Goal: Task Accomplishment & Management: Manage account settings

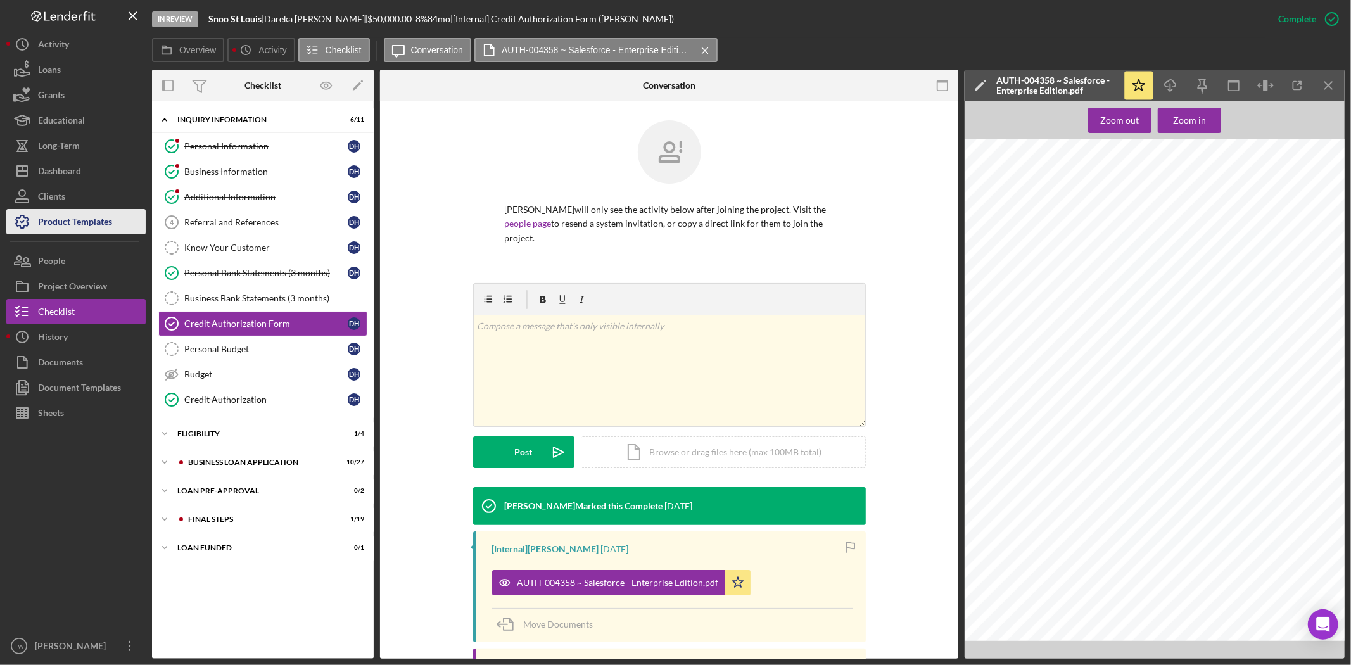
scroll to position [153, 0]
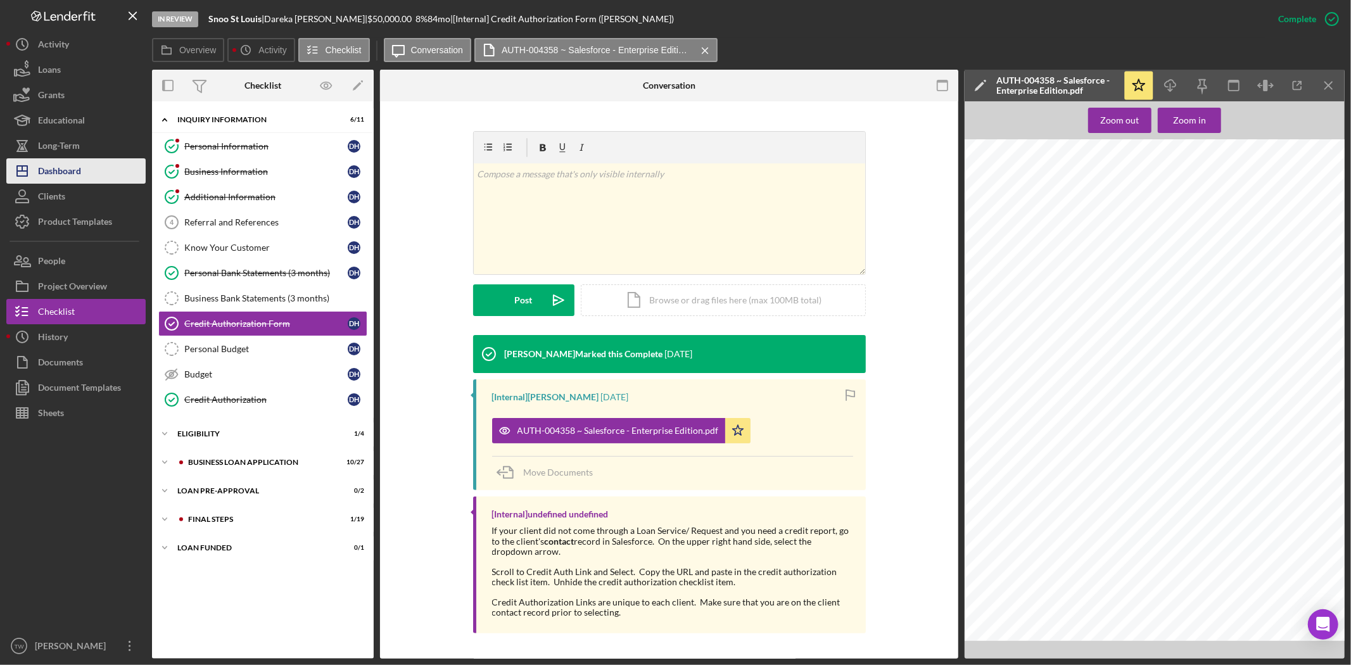
click at [84, 162] on button "Icon/Dashboard Dashboard" at bounding box center [75, 170] width 139 height 25
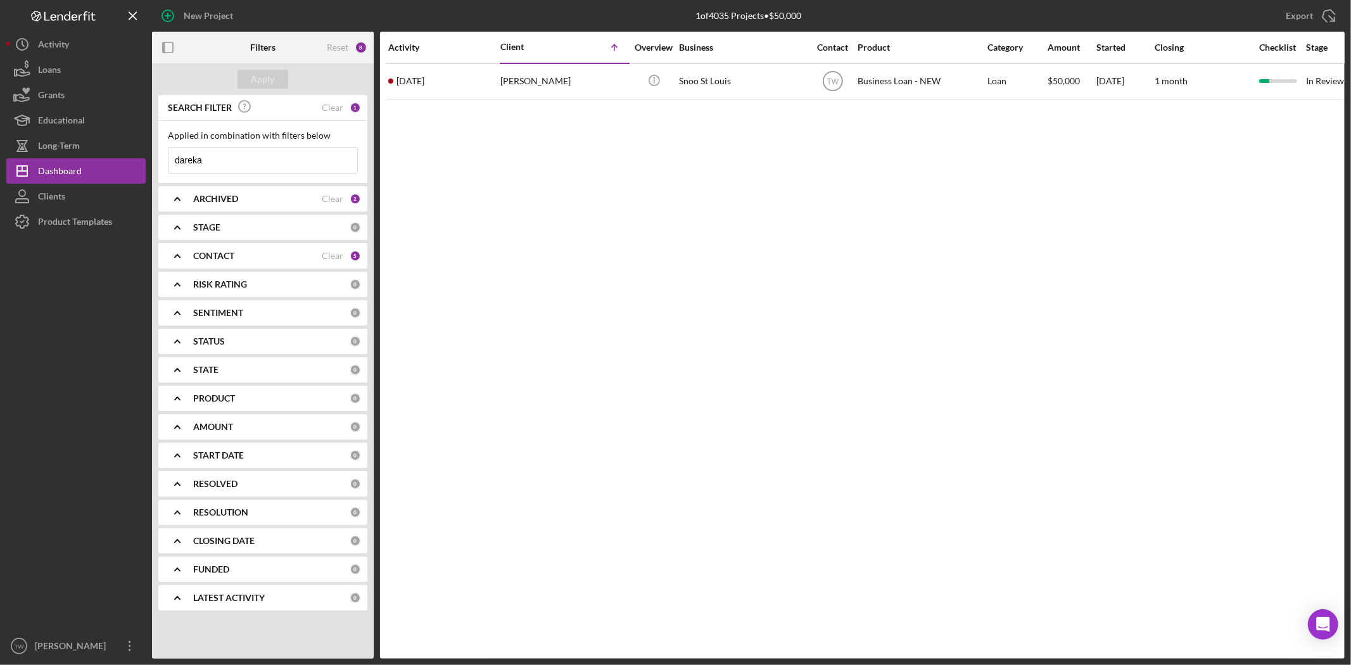
click at [239, 166] on input "dareka" at bounding box center [263, 160] width 189 height 25
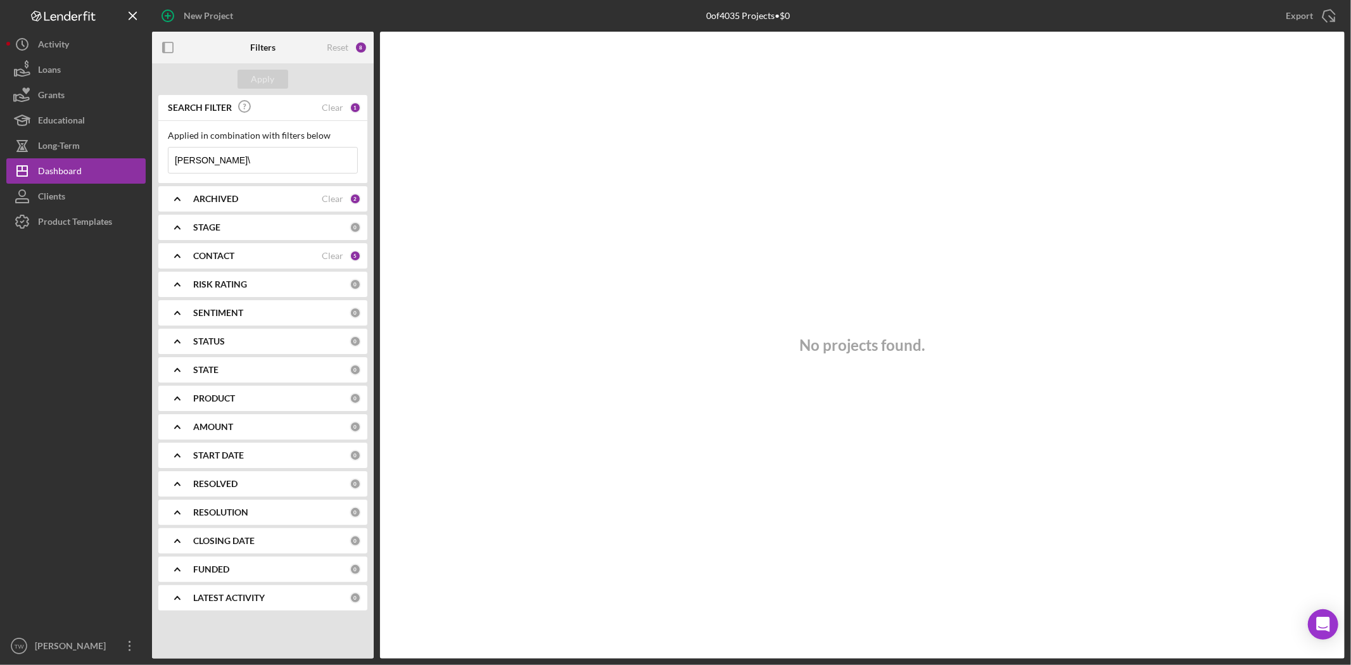
type input "[PERSON_NAME]"
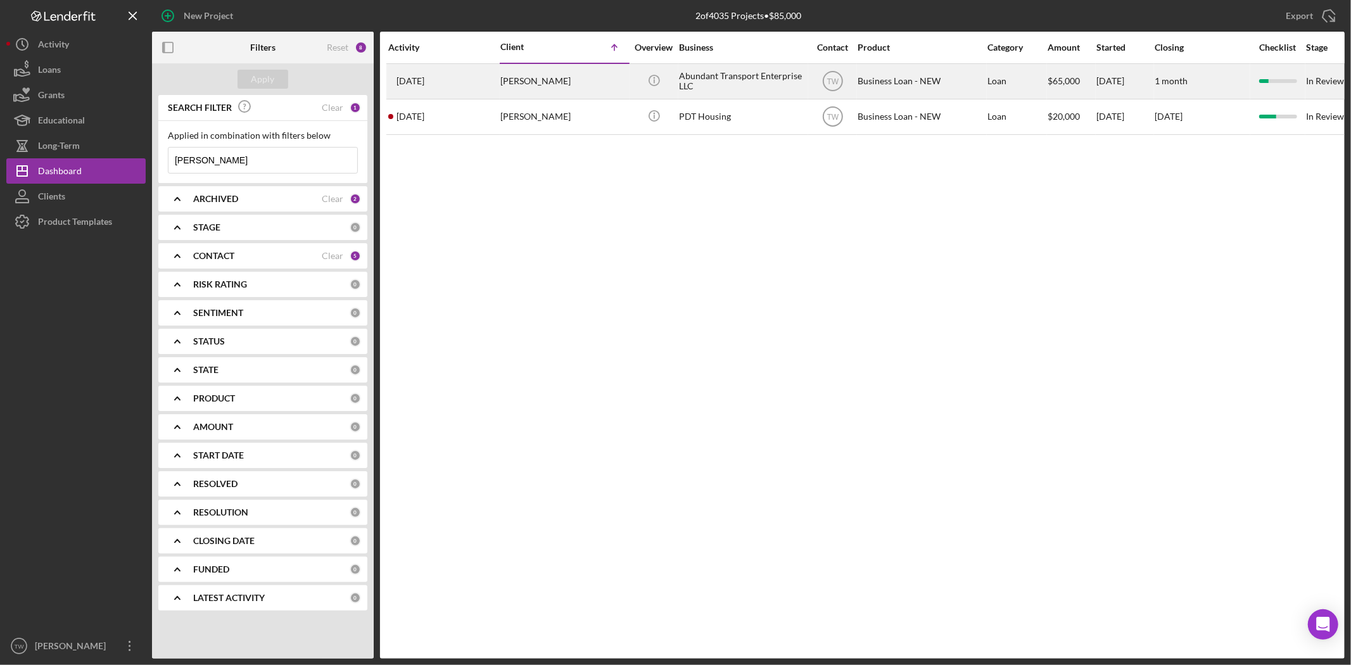
click at [527, 83] on div "[PERSON_NAME]" at bounding box center [564, 82] width 127 height 34
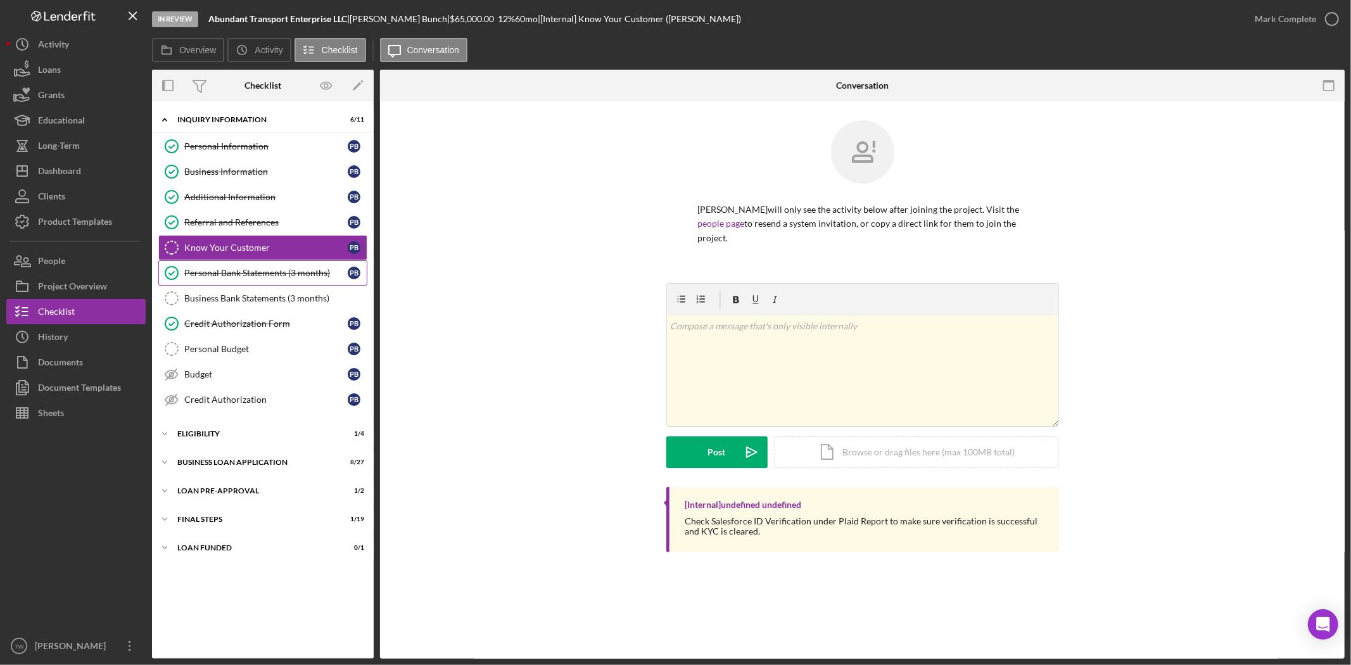
click at [274, 270] on div "Personal Bank Statements (3 months)" at bounding box center [265, 273] width 163 height 10
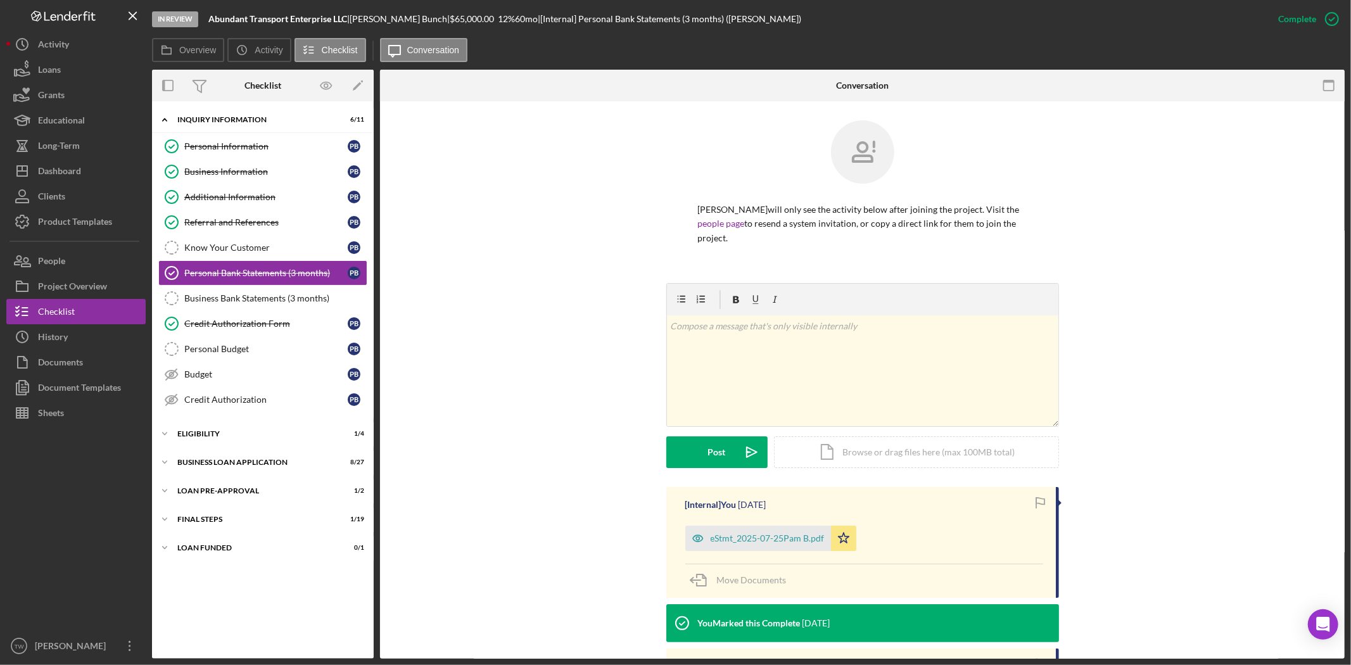
scroll to position [141, 0]
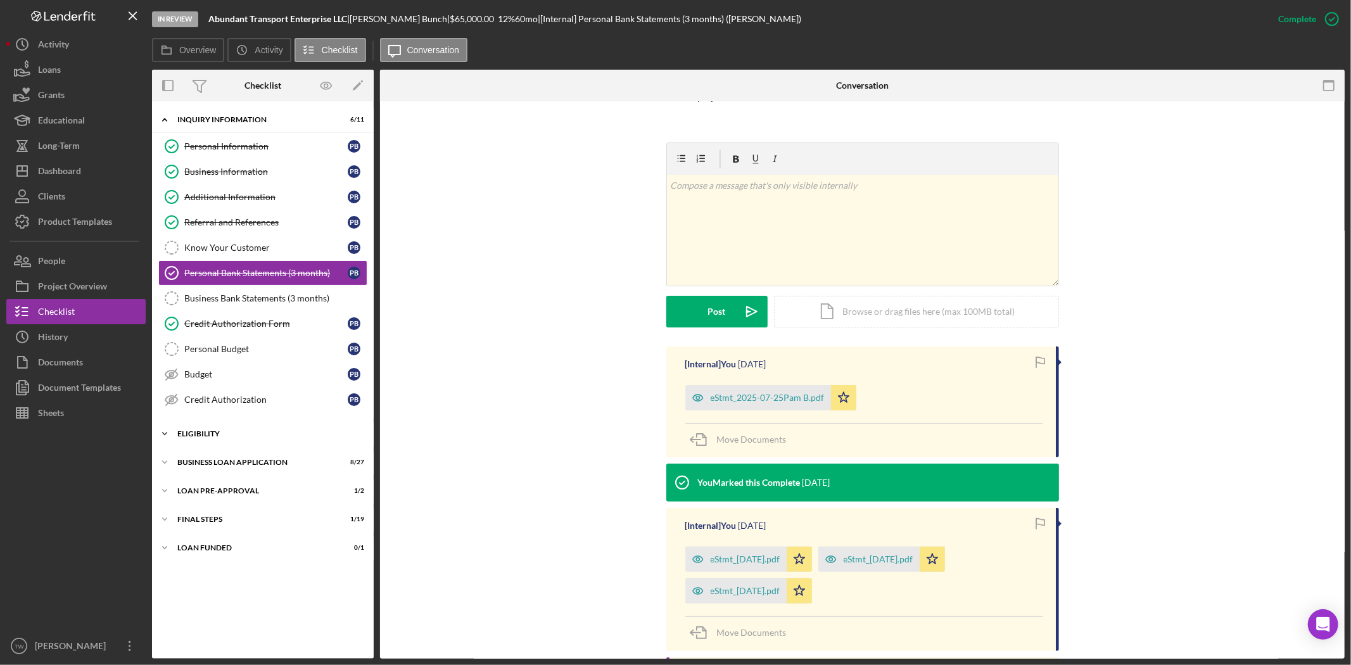
click at [253, 441] on div "Icon/Expander ELIGIBILITY 1 / 4" at bounding box center [263, 433] width 222 height 25
click at [262, 571] on div "BUSINESS LOAN APPLICATION" at bounding box center [267, 571] width 181 height 8
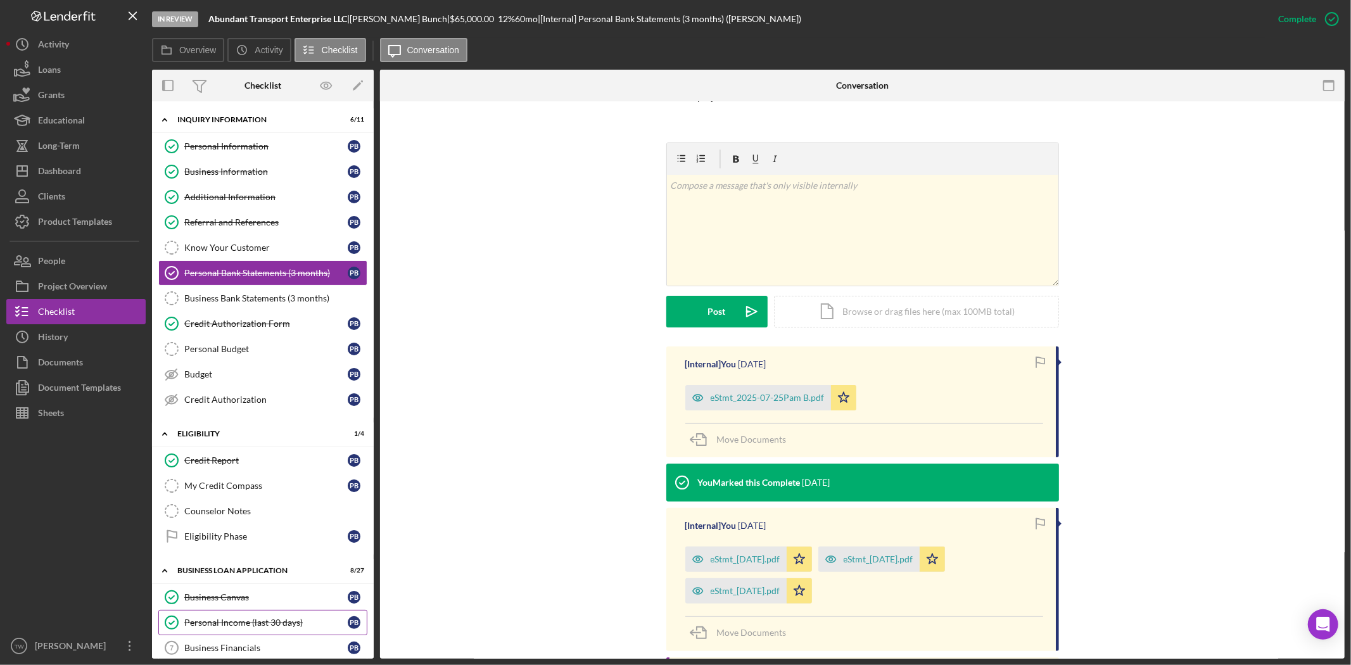
click at [267, 630] on link "Personal Income (last 30 days) Personal Income (last 30 days) P B" at bounding box center [262, 622] width 209 height 25
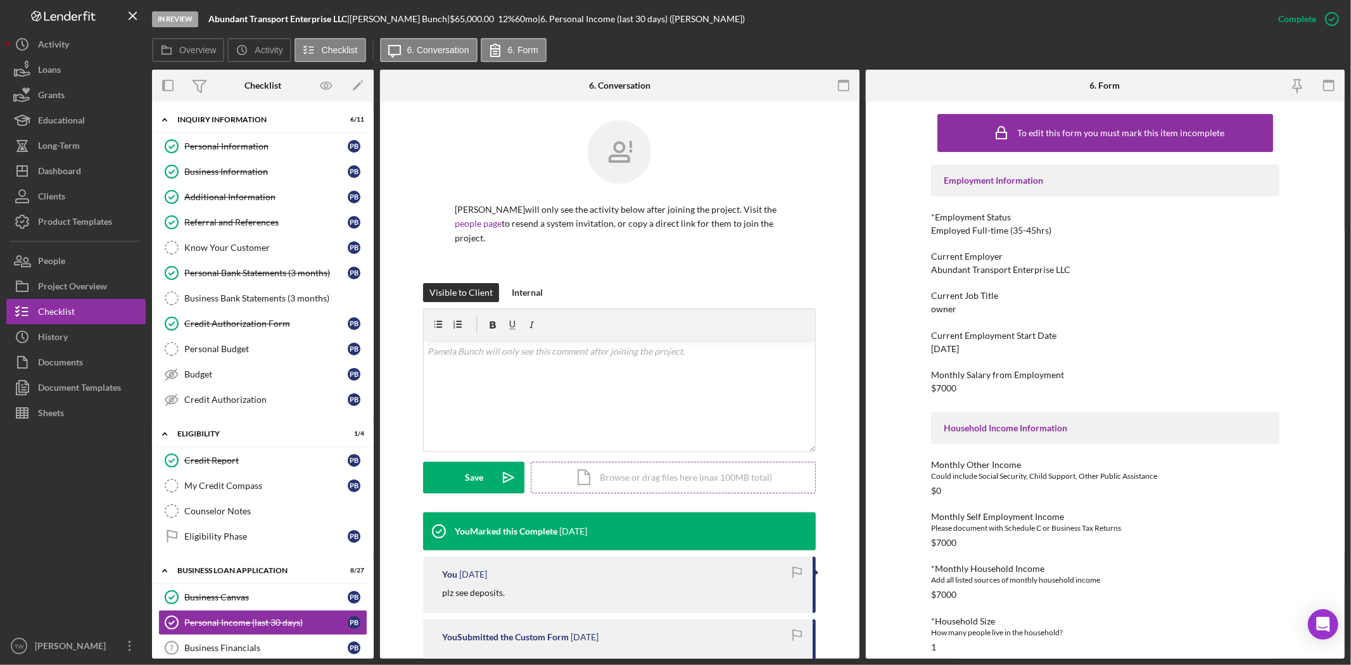
scroll to position [211, 0]
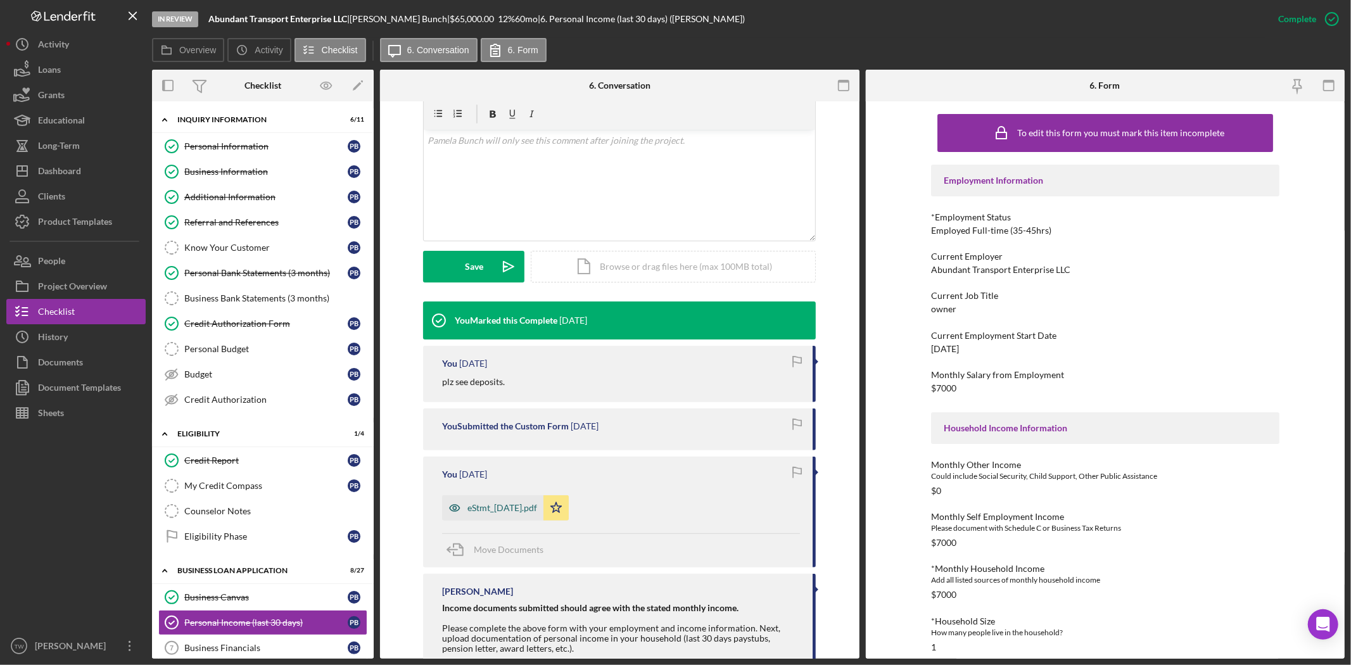
click at [488, 511] on div "eStmt_[DATE].pdf" at bounding box center [503, 508] width 70 height 10
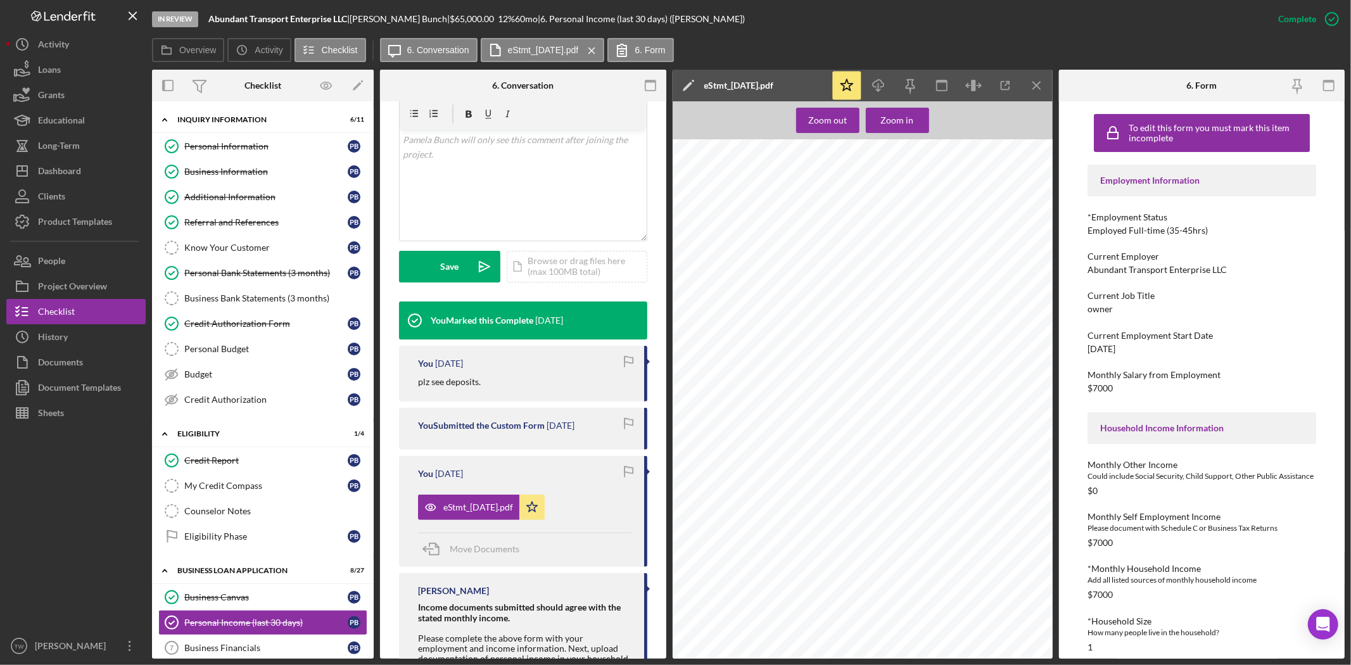
scroll to position [845, 0]
click at [262, 266] on link "Personal Bank Statements (3 months) Personal Bank Statements (3 months) P B" at bounding box center [262, 272] width 209 height 25
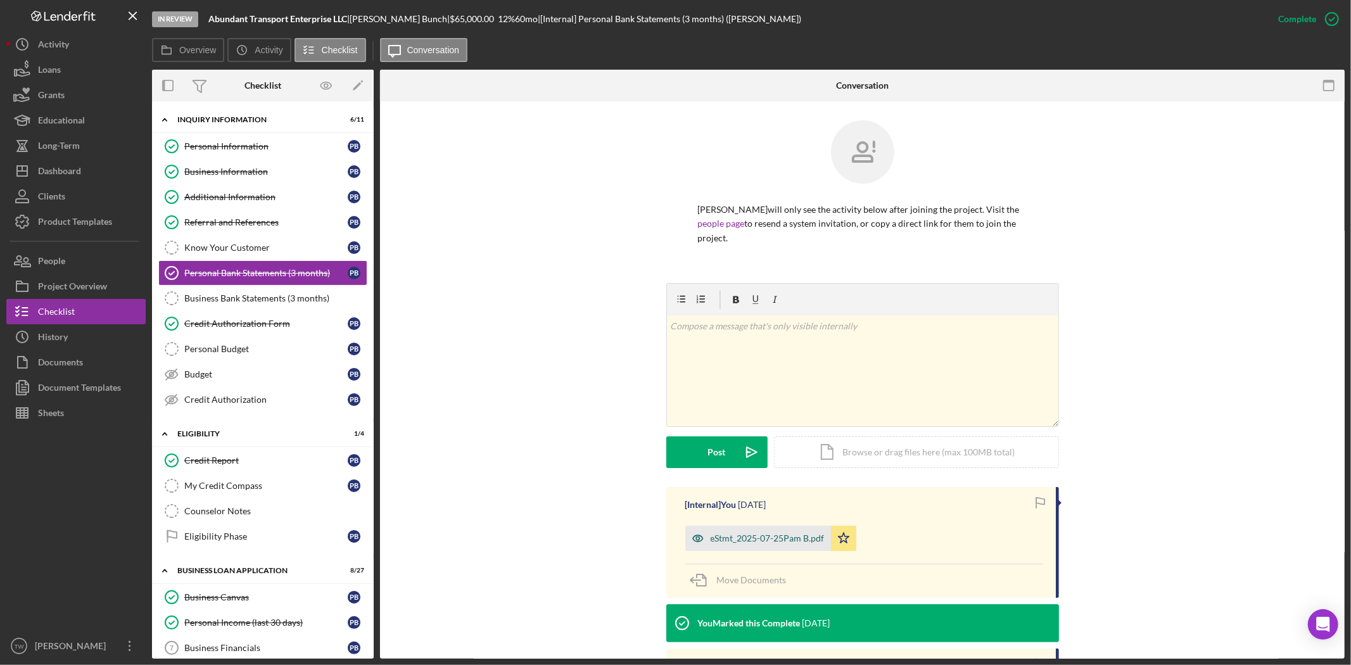
click at [775, 536] on div "eStmt_2025-07-25Pam B.pdf" at bounding box center [768, 538] width 114 height 10
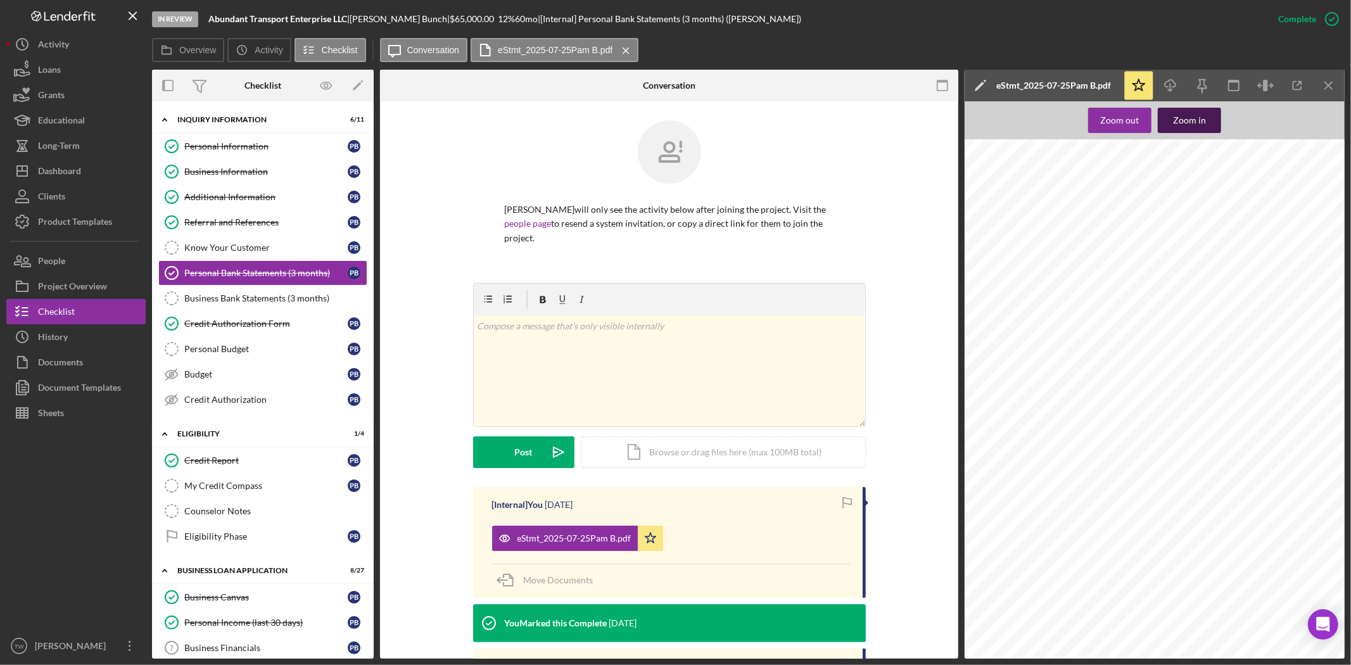
click at [1186, 114] on div "Zoom in" at bounding box center [1189, 120] width 33 height 25
click at [1265, 392] on span "Account number: 3550 1649 7297" at bounding box center [1228, 393] width 121 height 8
copy span "7297"
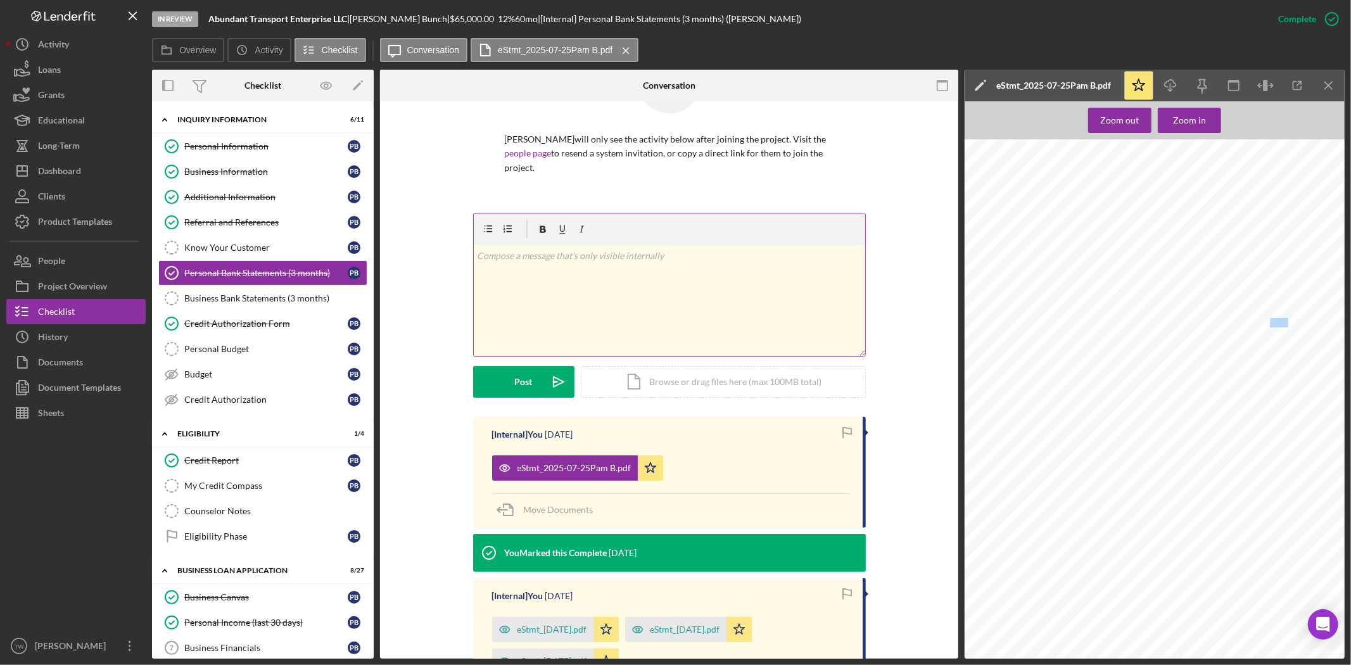
scroll to position [0, 0]
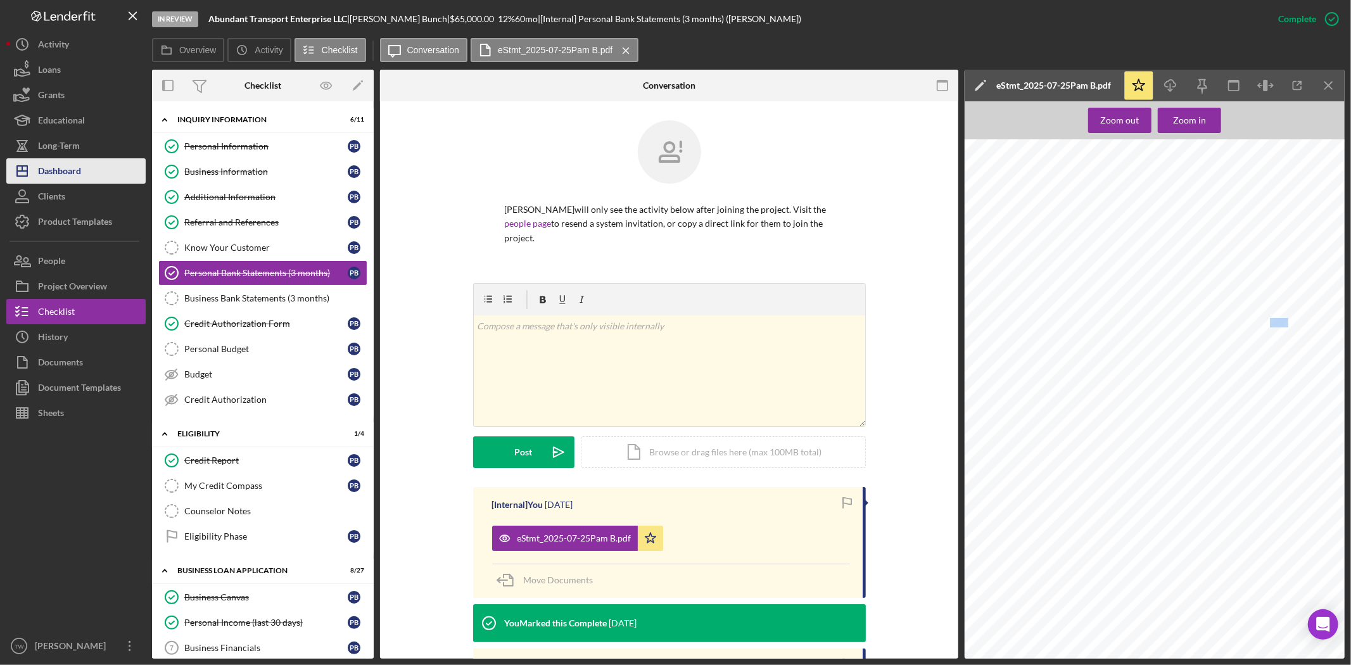
click at [86, 167] on button "Icon/Dashboard Dashboard" at bounding box center [75, 170] width 139 height 25
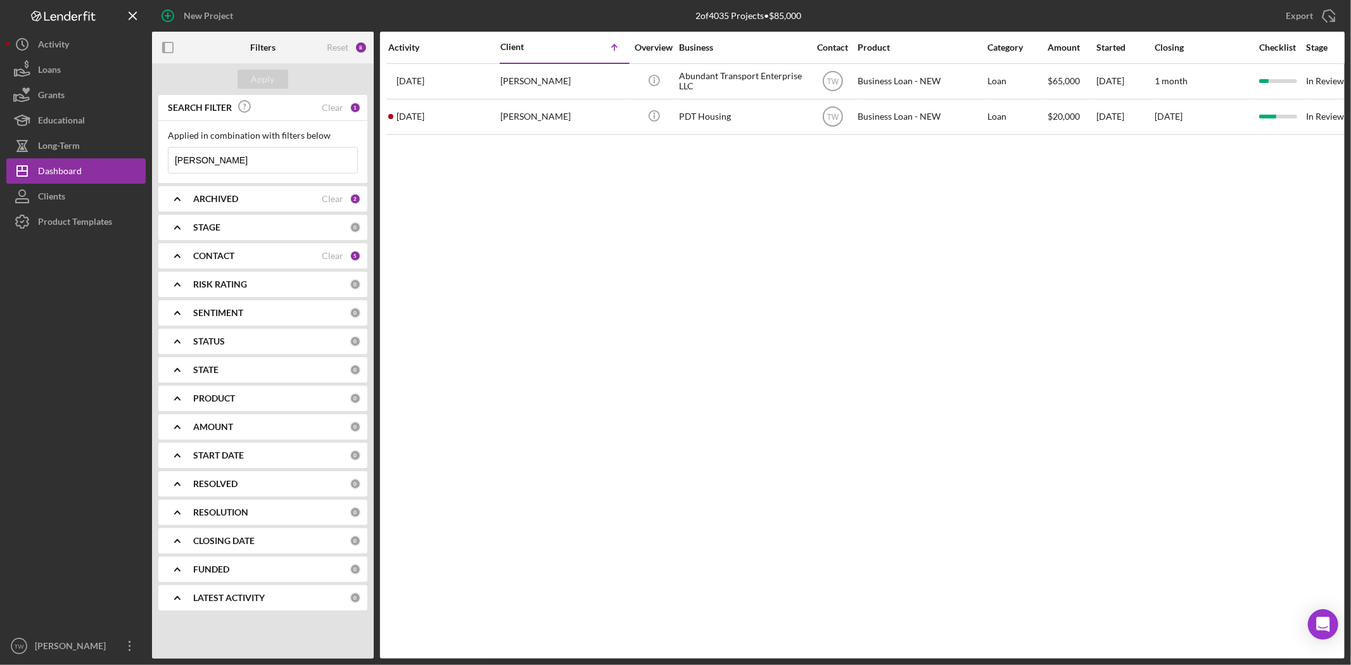
click at [290, 166] on input "[PERSON_NAME]" at bounding box center [263, 160] width 189 height 25
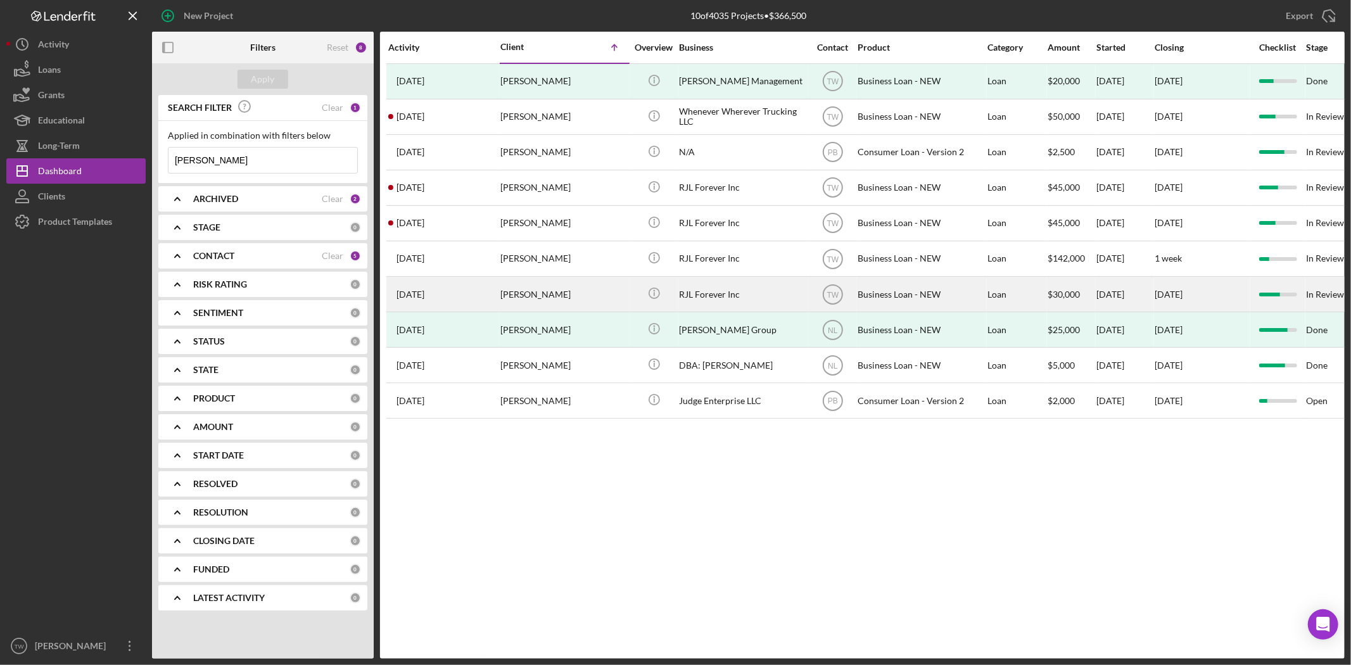
type input "[PERSON_NAME]"
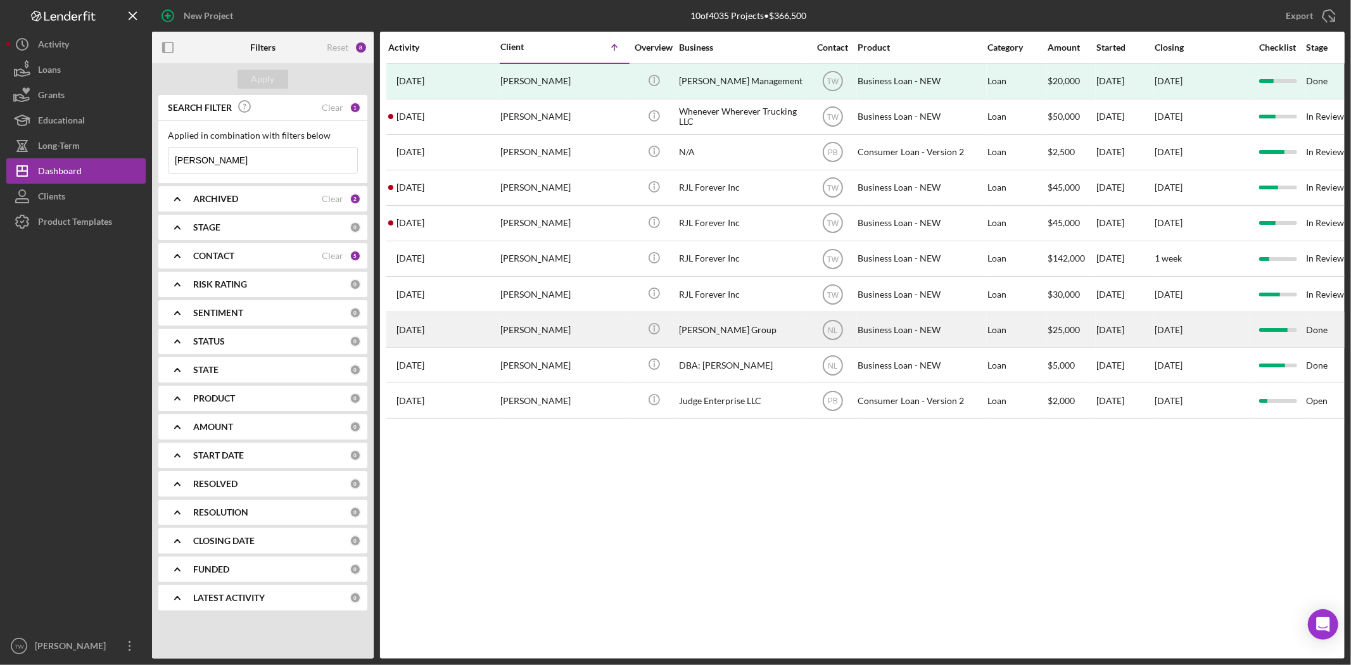
drag, startPoint x: 561, startPoint y: 304, endPoint x: 577, endPoint y: 317, distance: 20.3
click at [577, 317] on tbody "[DATE] [PERSON_NAME] [PERSON_NAME] Icon/Info [PERSON_NAME] Management TW Busine…" at bounding box center [1137, 240] width 1502 height 355
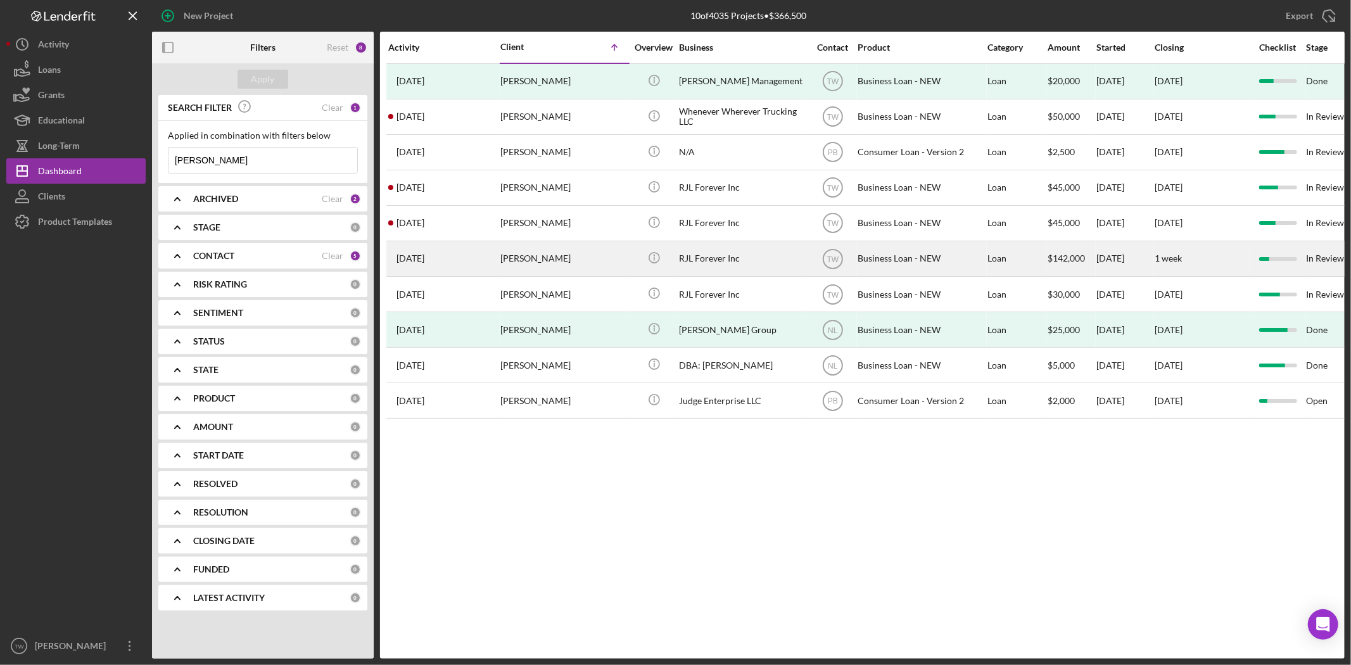
click at [523, 260] on div "[PERSON_NAME]" at bounding box center [564, 259] width 127 height 34
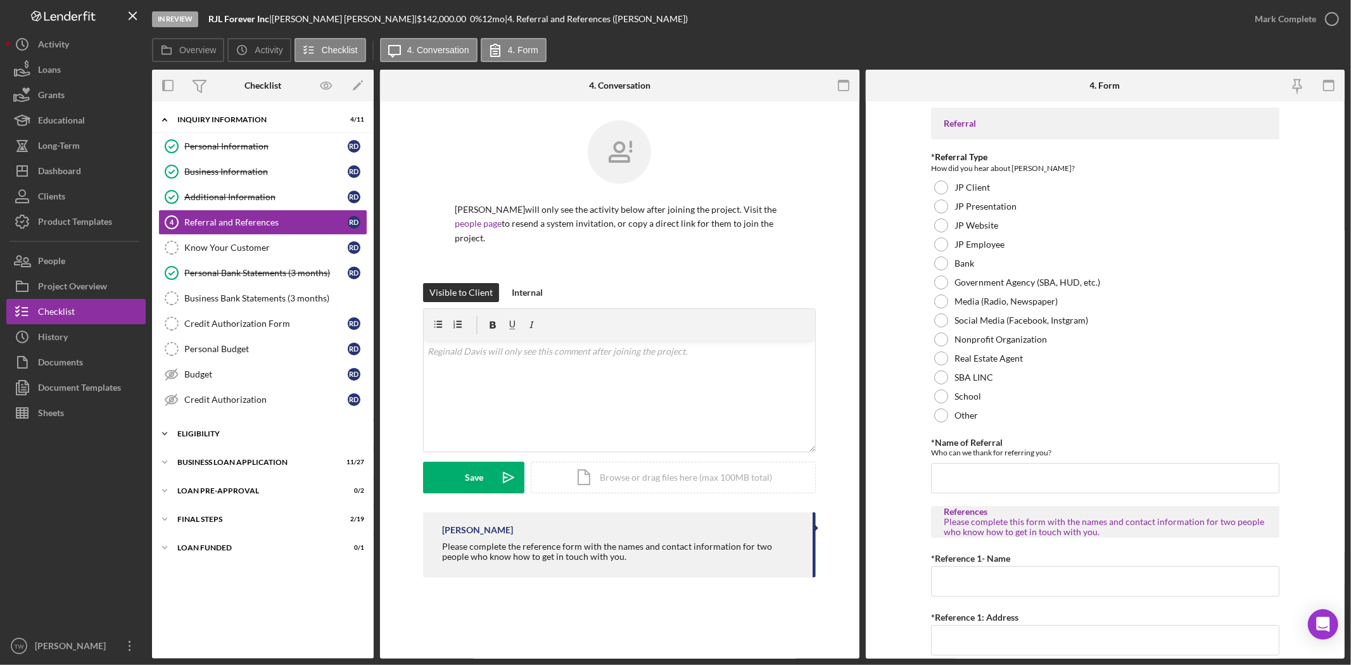
click at [210, 440] on div "Icon/Expander ELIGIBILITY 1 / 4" at bounding box center [263, 433] width 222 height 25
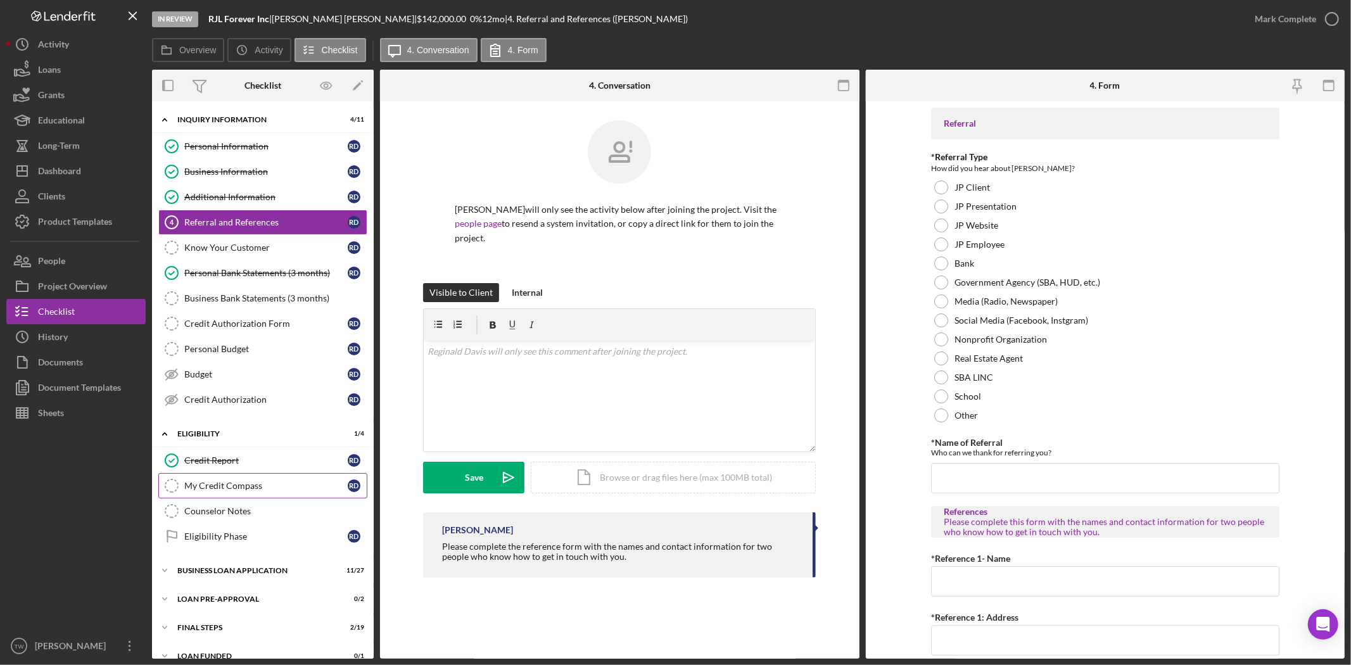
scroll to position [19, 0]
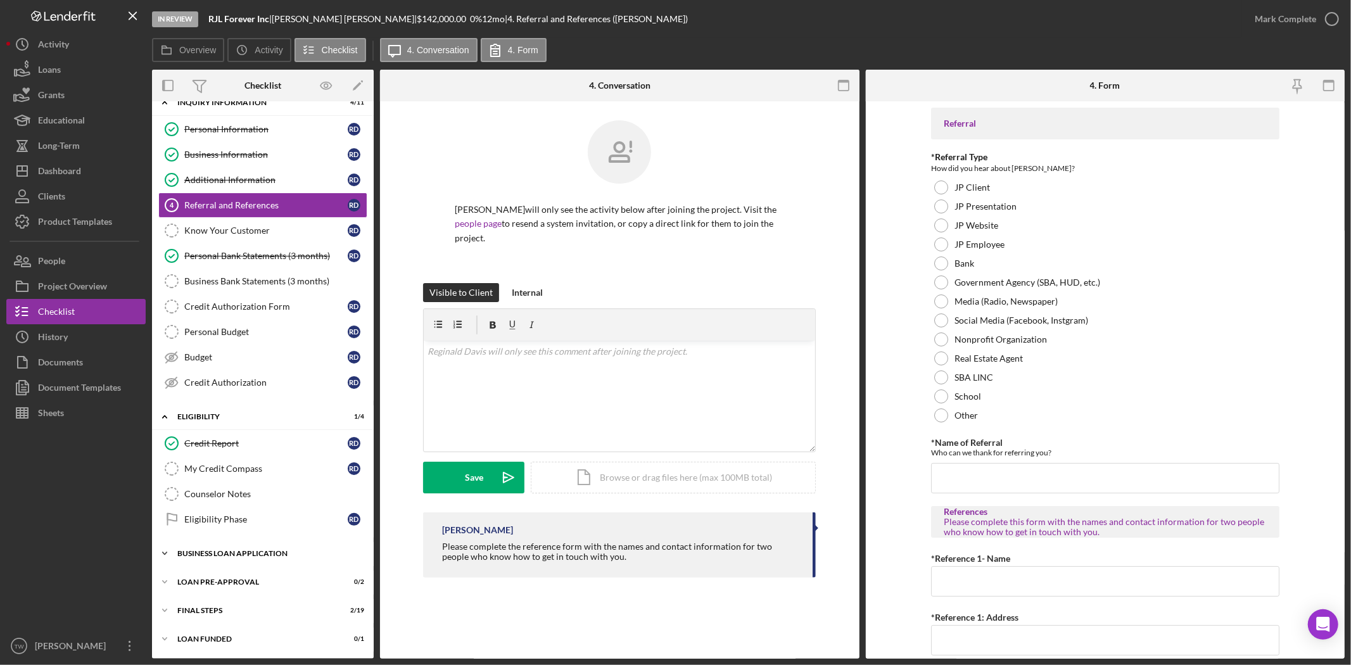
click at [219, 552] on div "BUSINESS LOAN APPLICATION" at bounding box center [267, 554] width 181 height 8
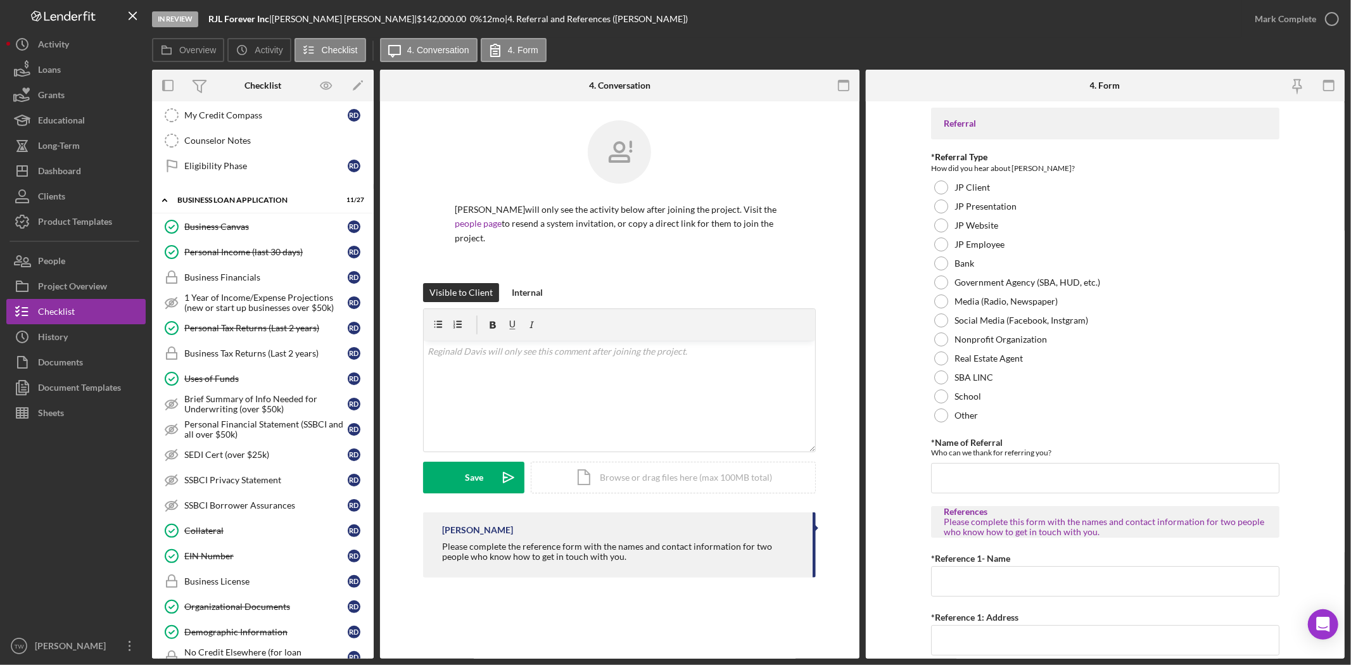
scroll to position [653, 0]
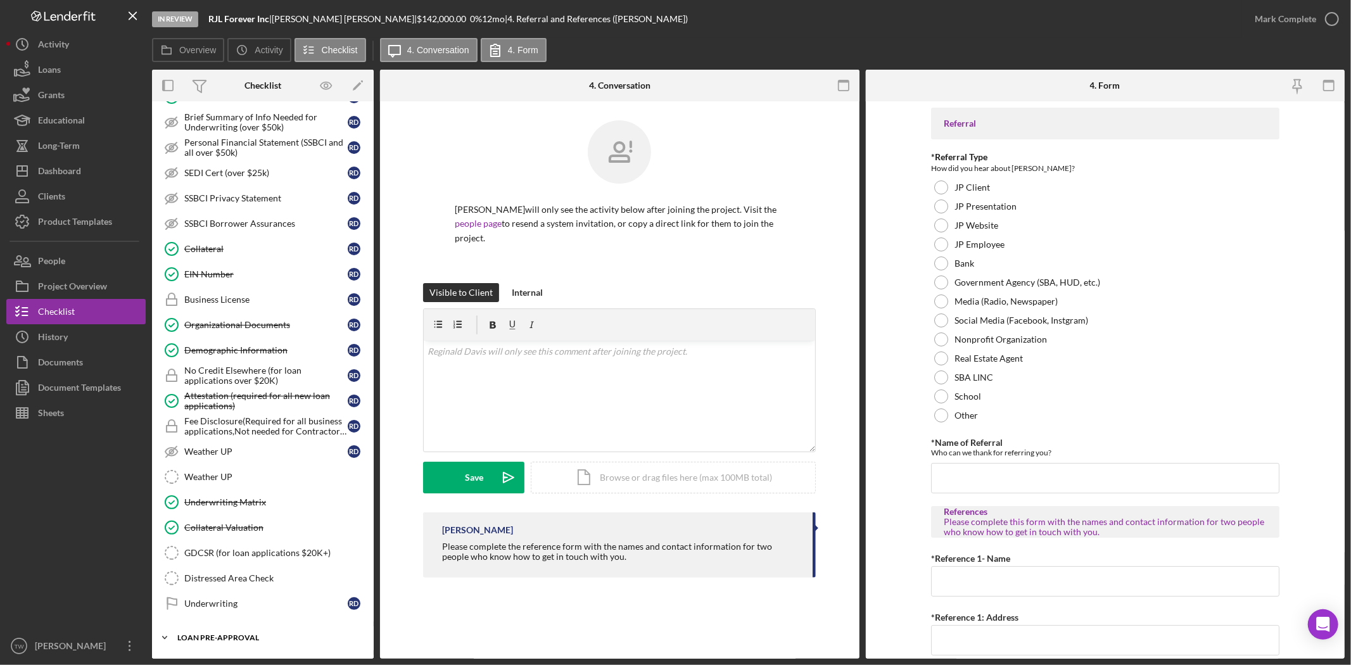
click at [218, 635] on div "Icon/Expander LOAN PRE-APPROVAL 0 / 2" at bounding box center [263, 637] width 222 height 25
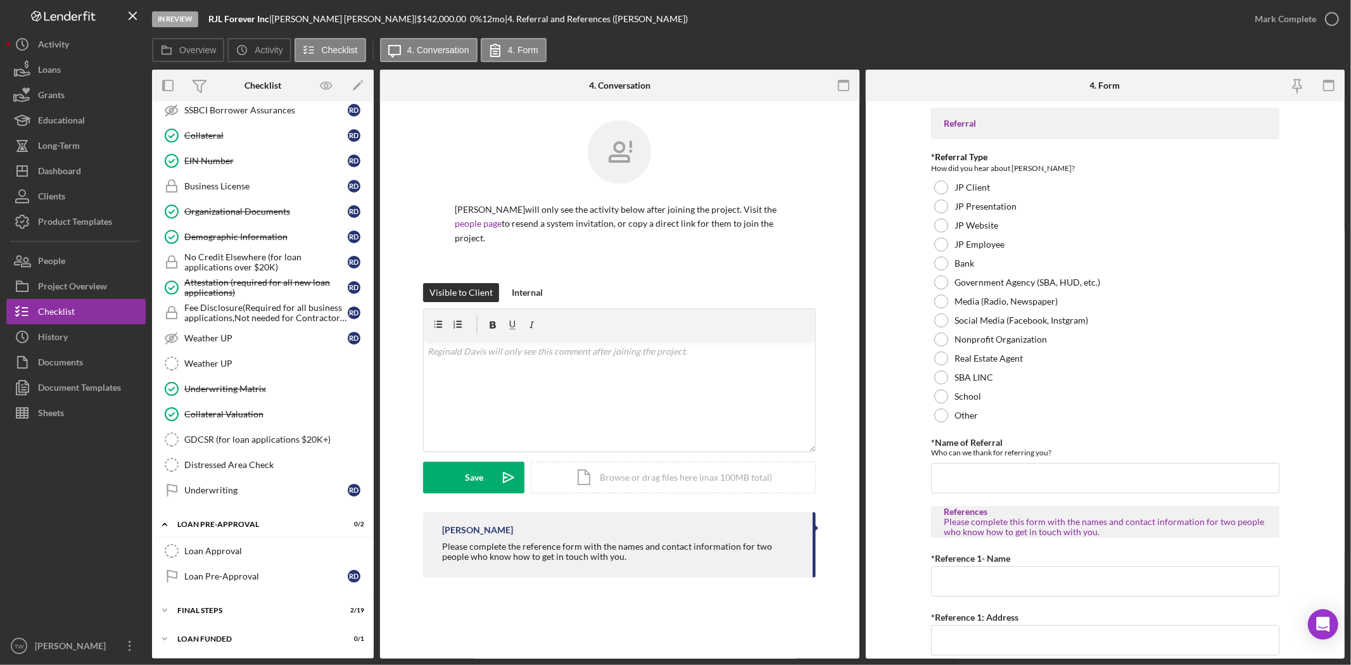
drag, startPoint x: 251, startPoint y: 610, endPoint x: 255, endPoint y: 589, distance: 21.4
click at [251, 606] on div "Icon/Expander FINAL STEPS 2 / 19" at bounding box center [263, 610] width 222 height 25
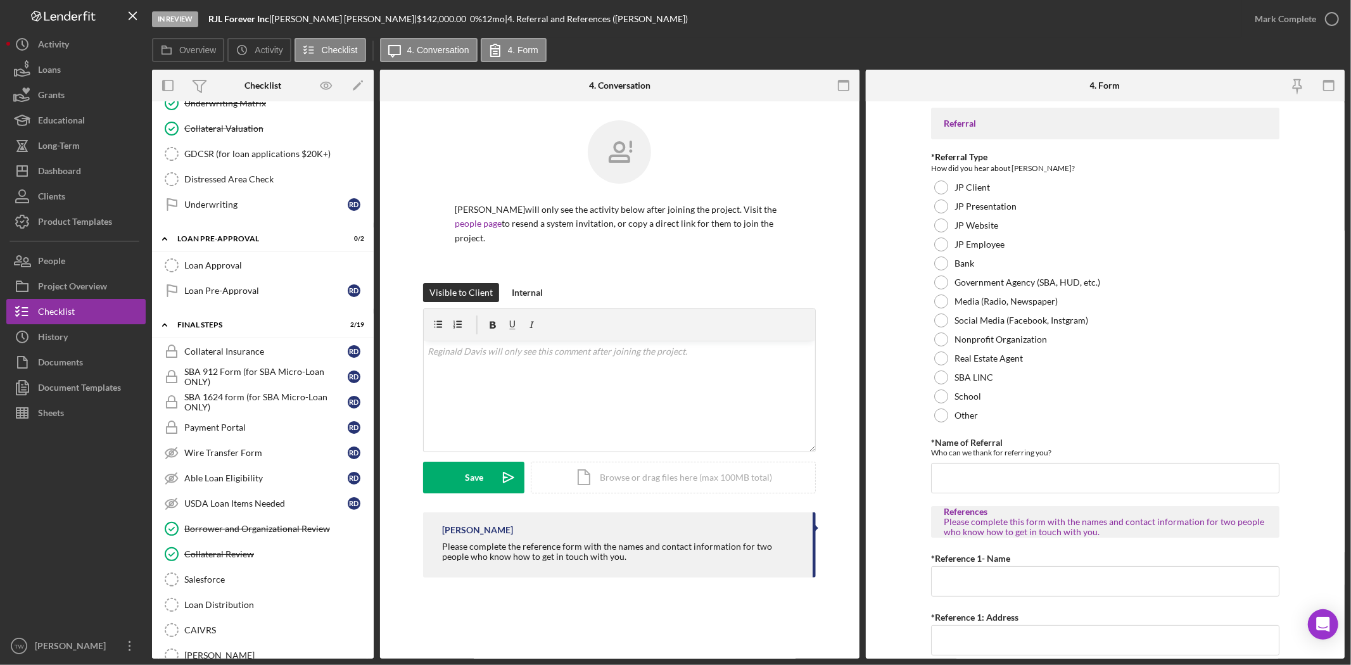
scroll to position [910, 0]
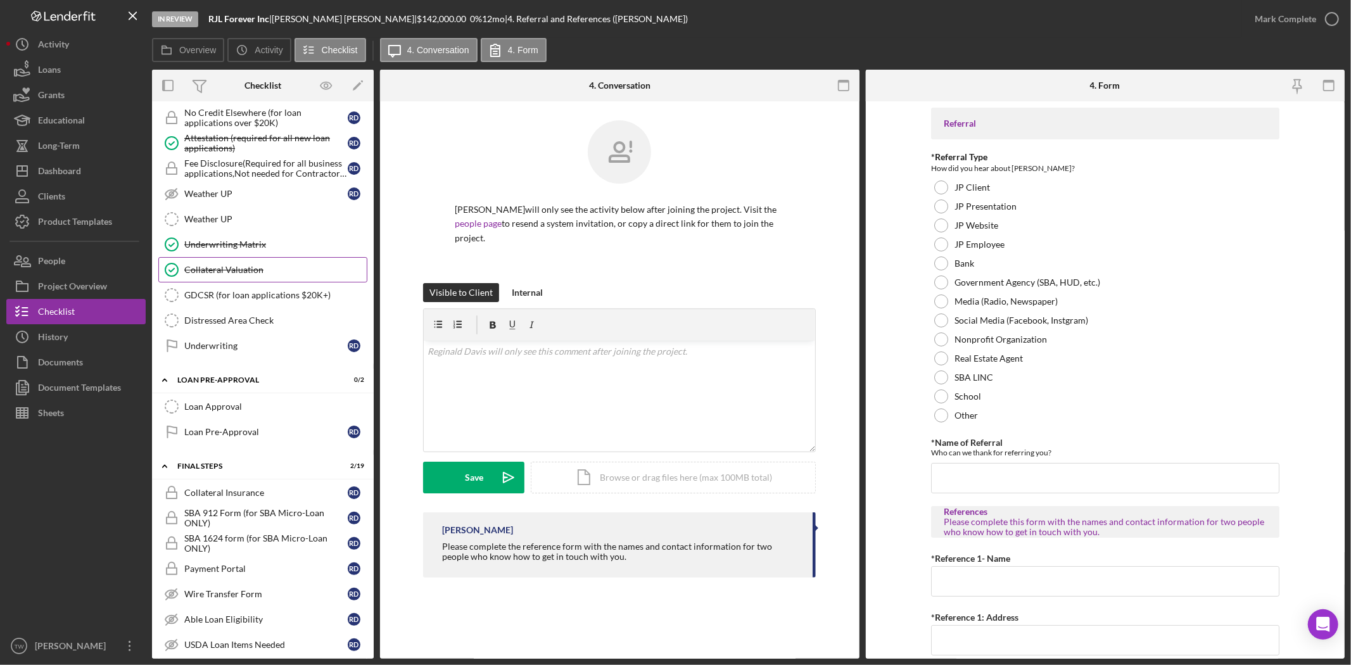
click at [238, 263] on link "Collateral Valuation Collateral Valuation" at bounding box center [262, 269] width 209 height 25
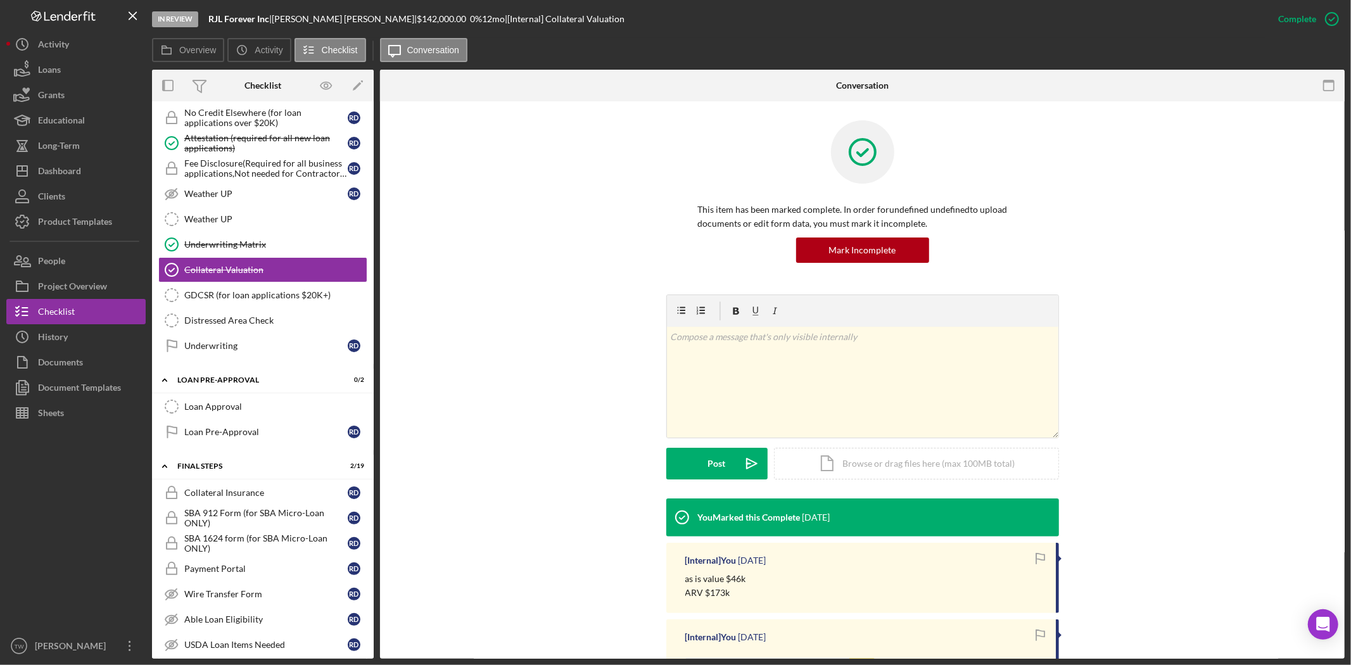
scroll to position [222, 0]
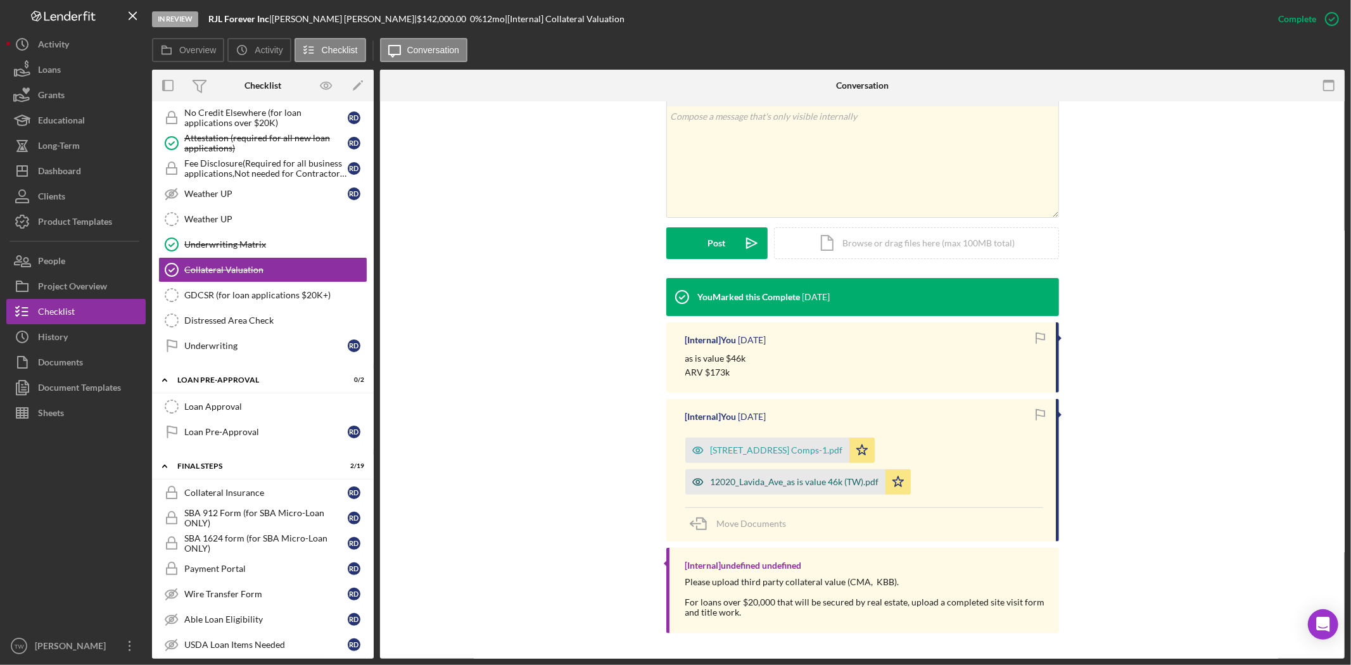
click at [819, 485] on div "12020_Lavida_Ave_as is value 46k (TW).pdf" at bounding box center [795, 482] width 169 height 10
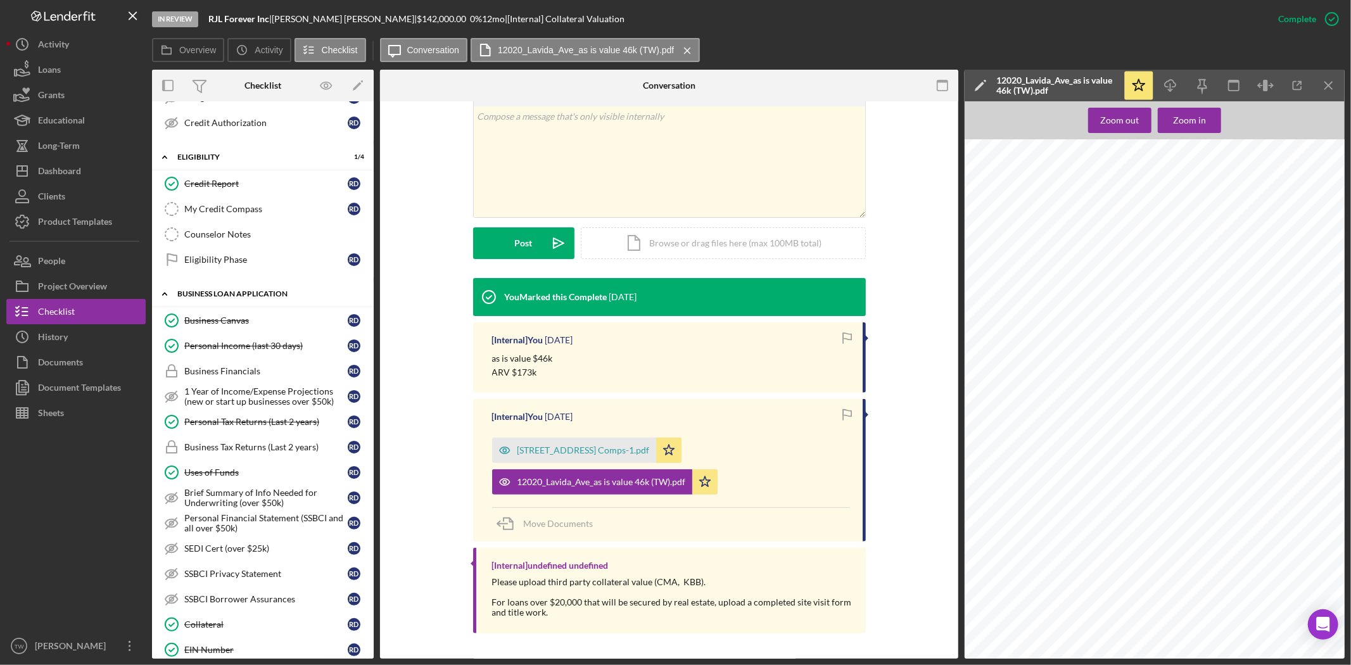
scroll to position [0, 0]
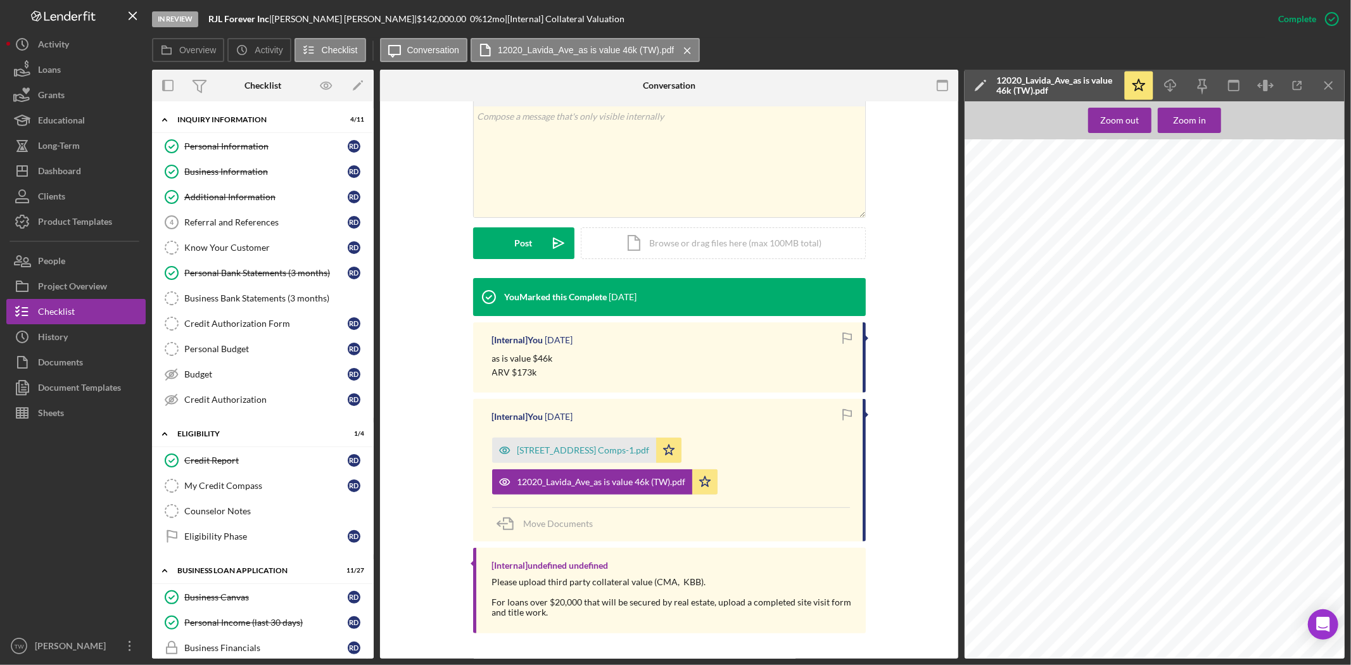
drag, startPoint x: 245, startPoint y: 464, endPoint x: 459, endPoint y: 491, distance: 215.9
click at [245, 464] on div "Credit Report" at bounding box center [265, 461] width 163 height 10
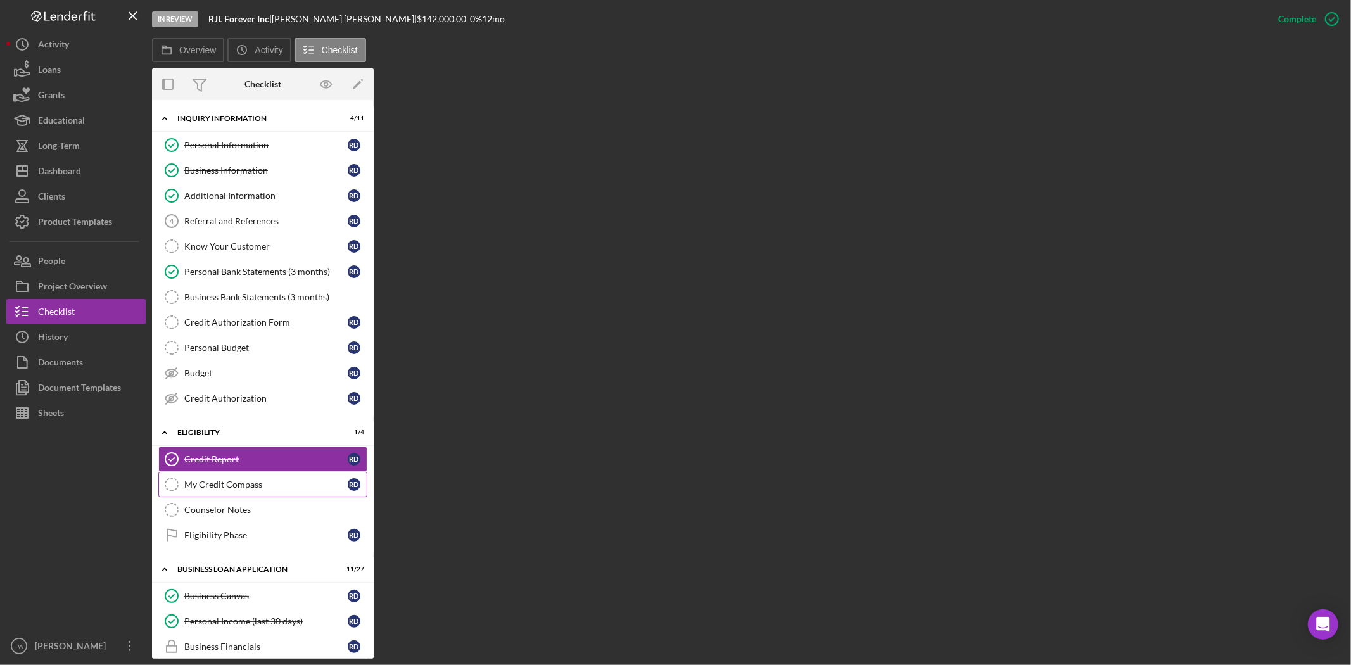
click at [212, 489] on div "My Credit Compass" at bounding box center [265, 485] width 163 height 10
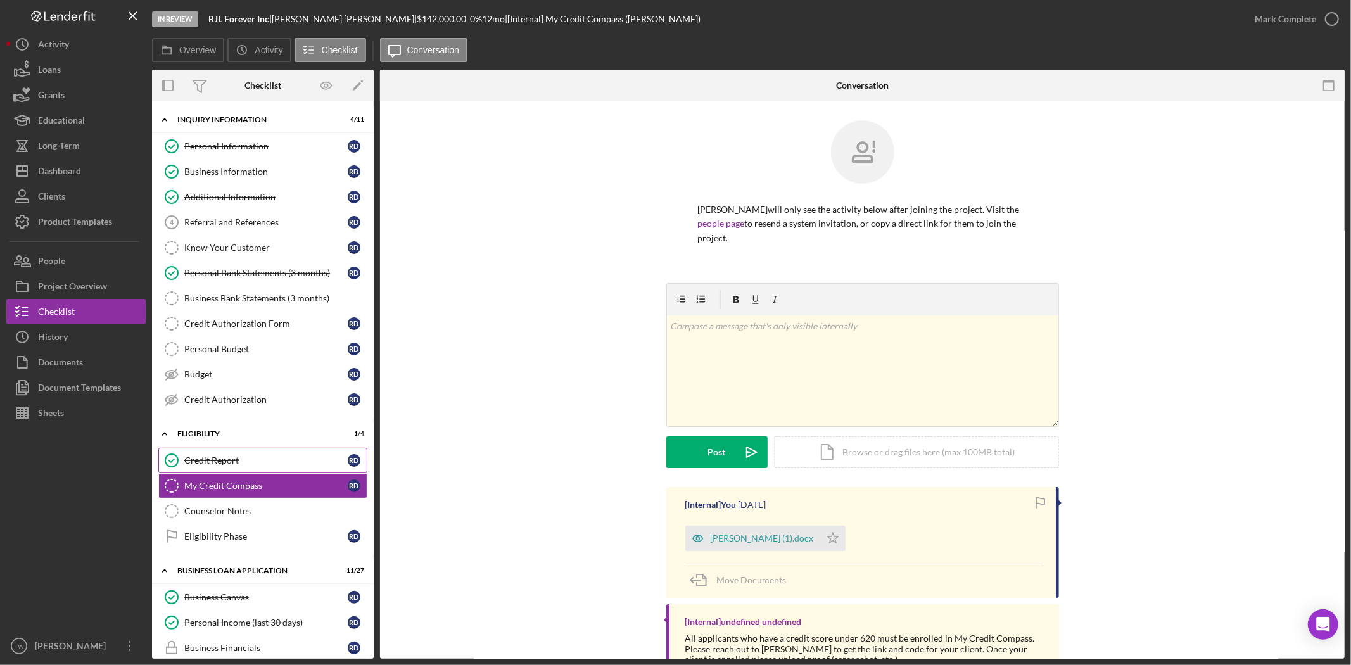
click at [238, 457] on div "Credit Report" at bounding box center [265, 461] width 163 height 10
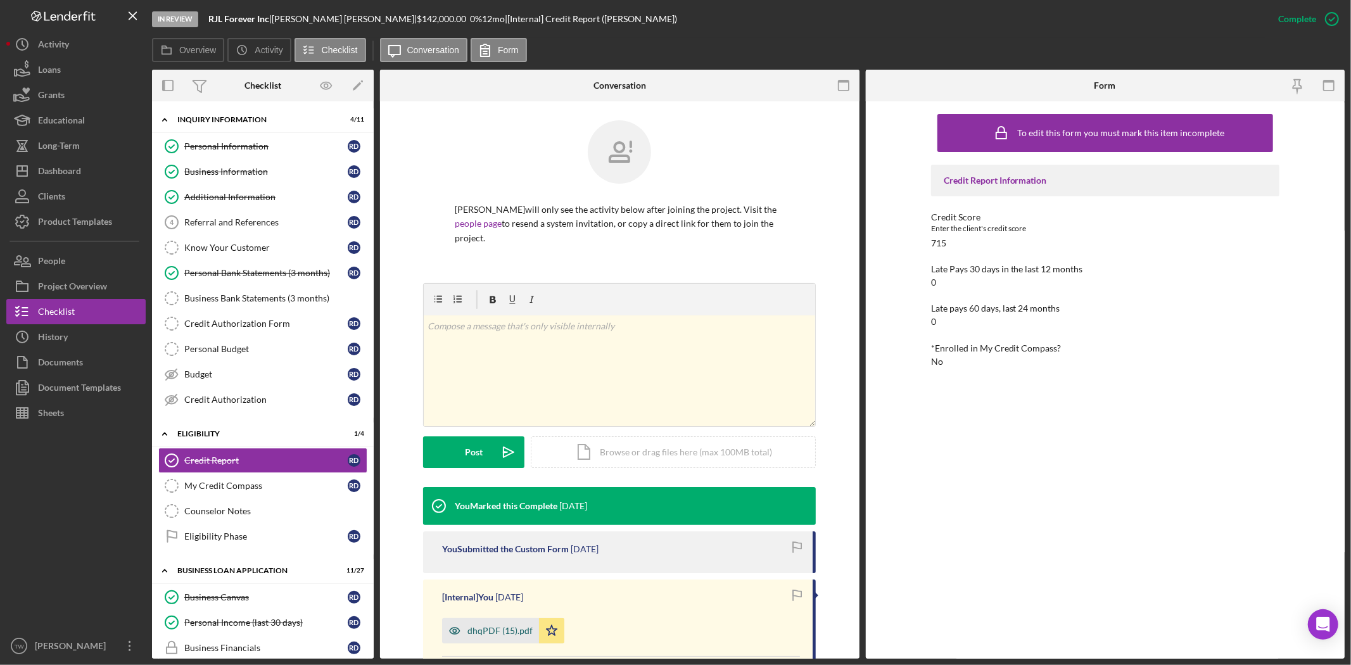
click at [483, 634] on div "dhqPDF (15).pdf" at bounding box center [500, 631] width 65 height 10
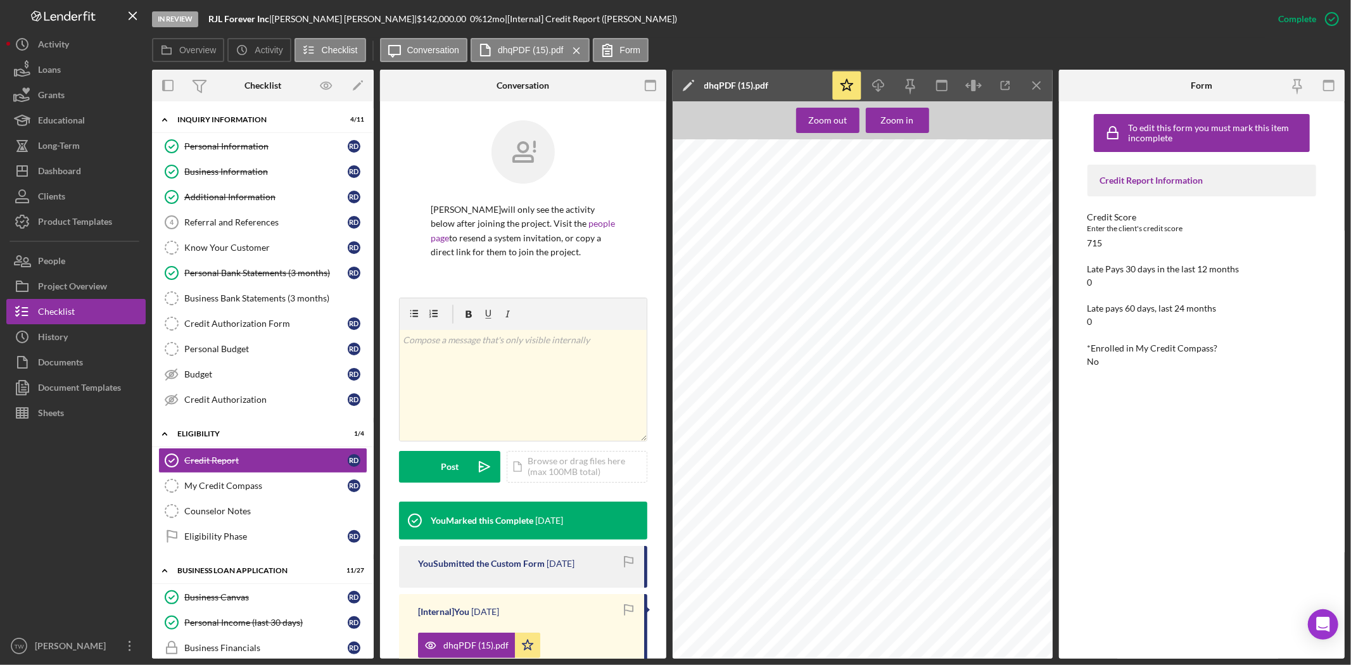
scroll to position [212, 0]
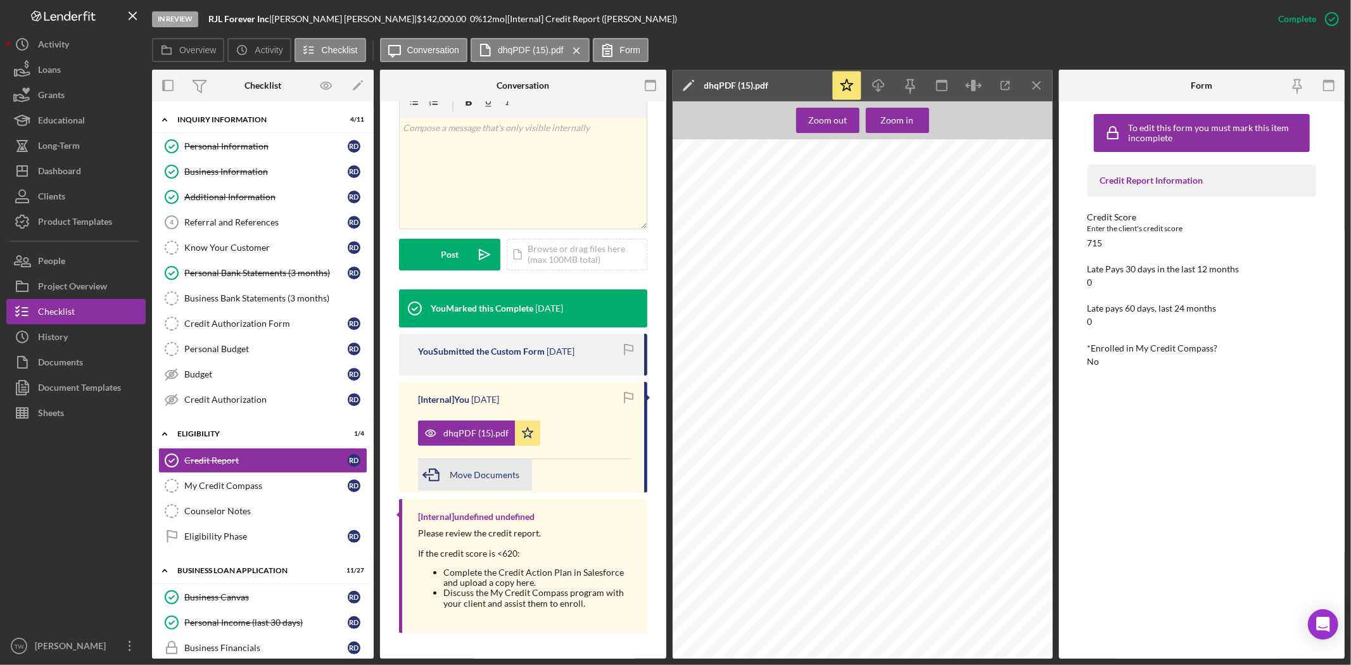
click at [487, 480] on div "Move Documents" at bounding box center [485, 475] width 70 height 32
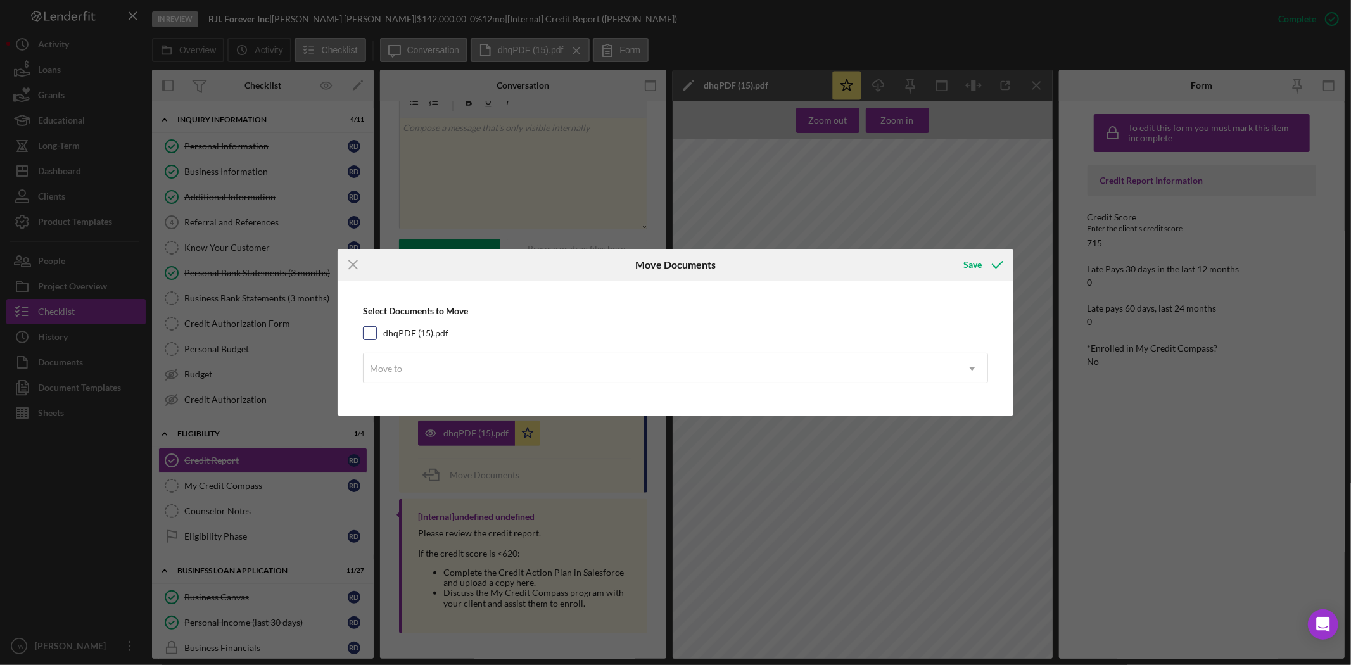
click at [414, 331] on label "dhqPDF (15).pdf" at bounding box center [415, 333] width 65 height 13
click at [376, 331] on input "dhqPDF (15).pdf" at bounding box center [370, 333] width 13 height 13
checkbox input "true"
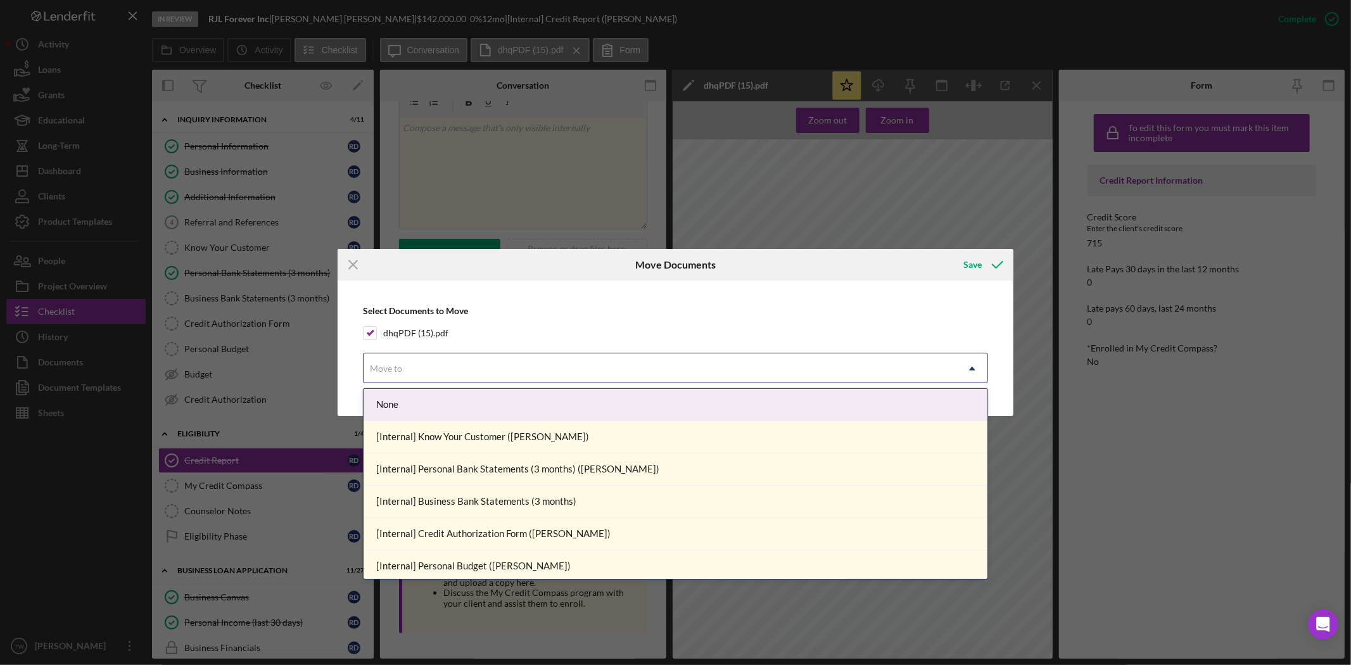
click at [426, 370] on div "Move to" at bounding box center [661, 368] width 594 height 29
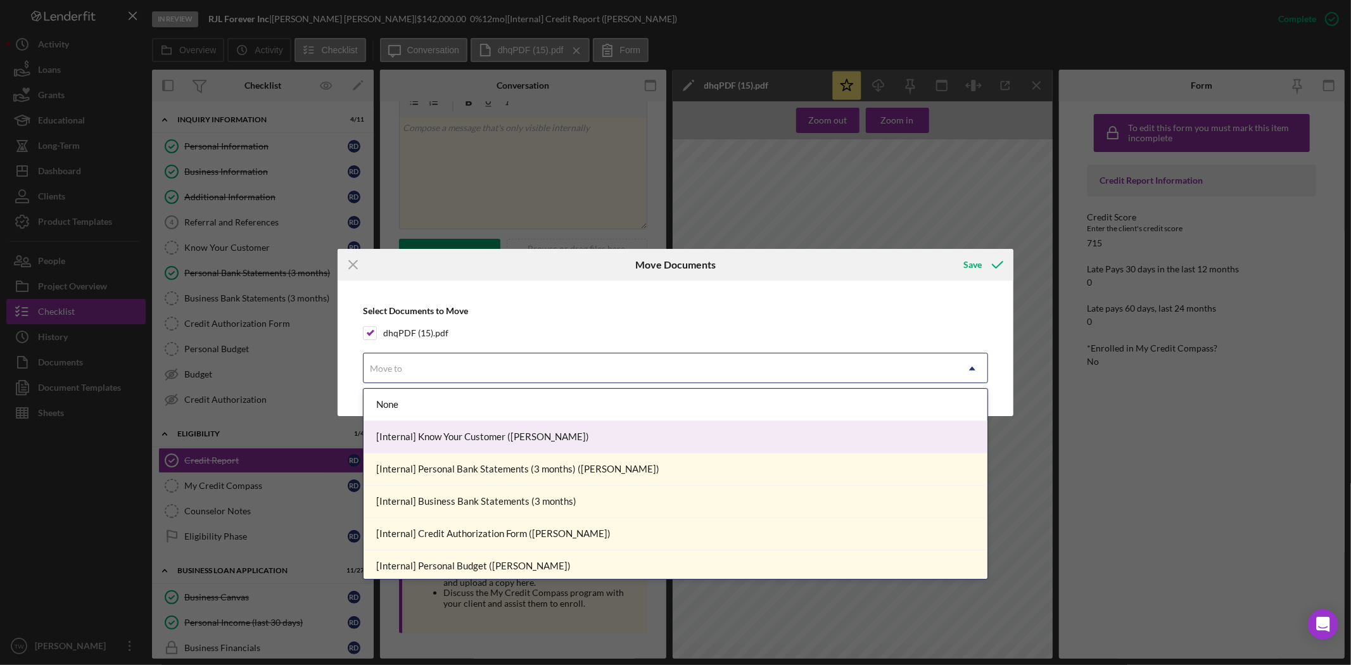
click at [435, 432] on div "[Internal] Know Your Customer ([PERSON_NAME])" at bounding box center [676, 437] width 624 height 32
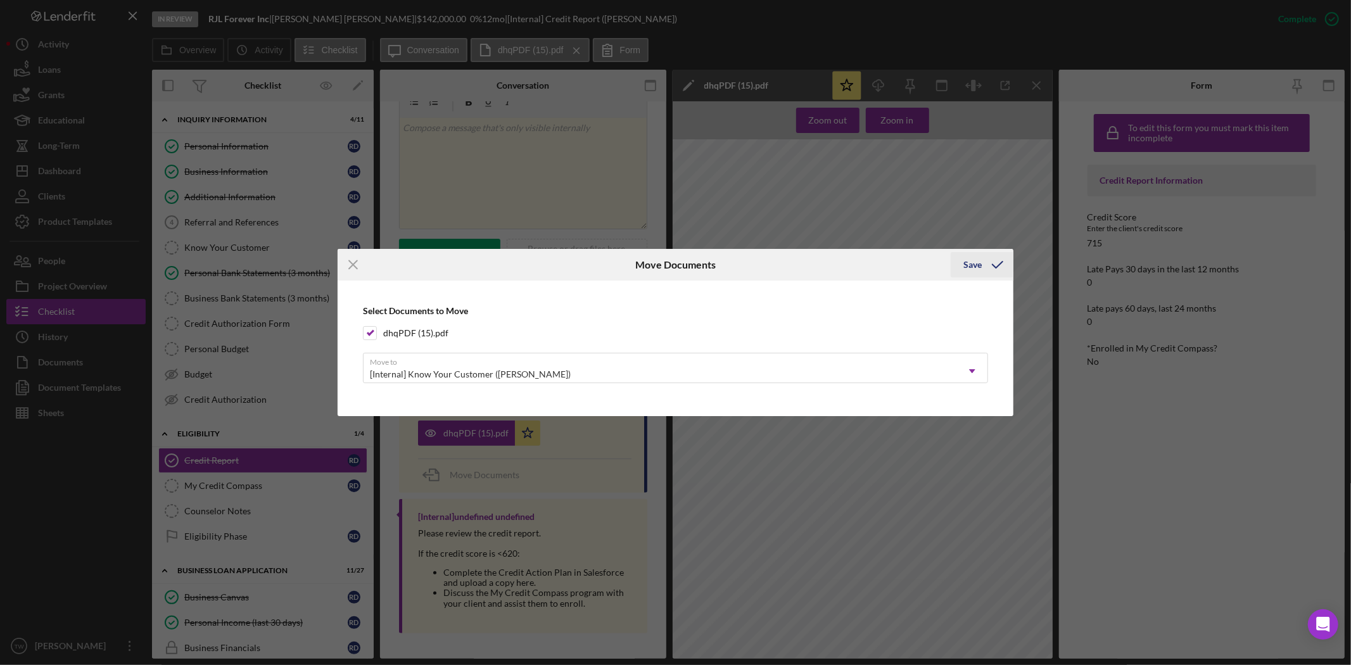
click at [1009, 262] on icon "submit" at bounding box center [998, 265] width 32 height 32
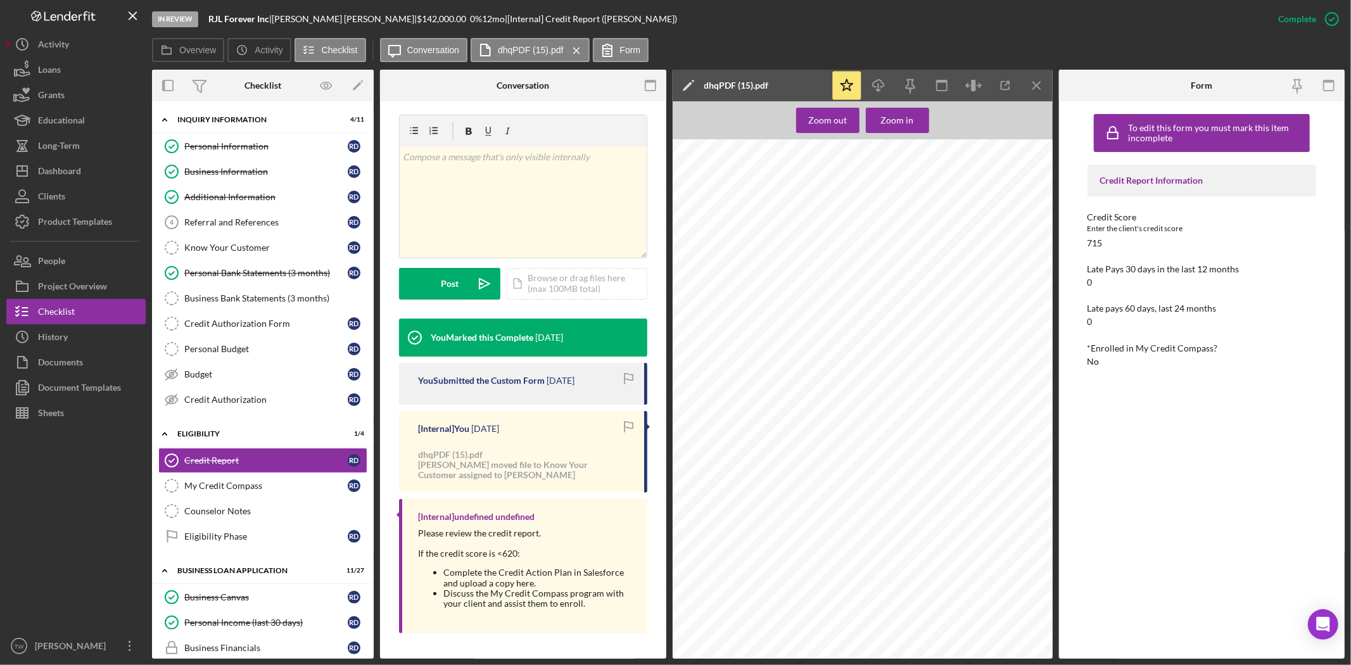
scroll to position [182, 0]
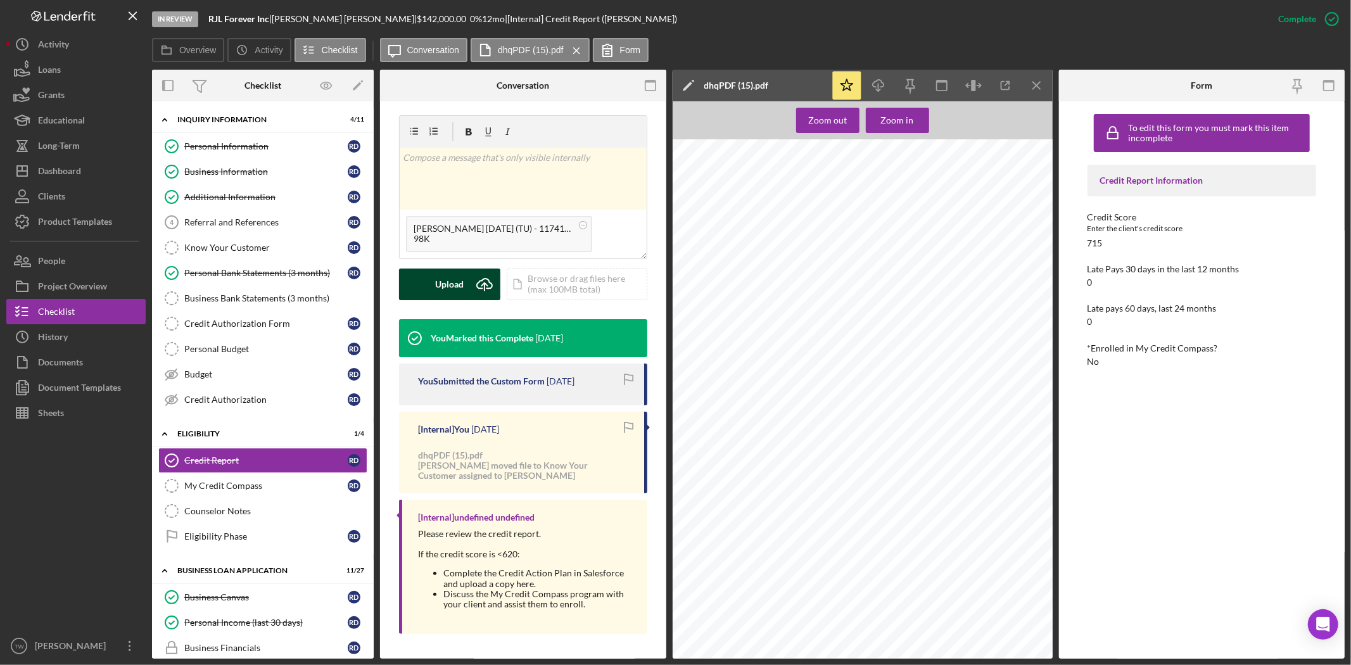
click at [454, 283] on div "Upload" at bounding box center [450, 285] width 29 height 32
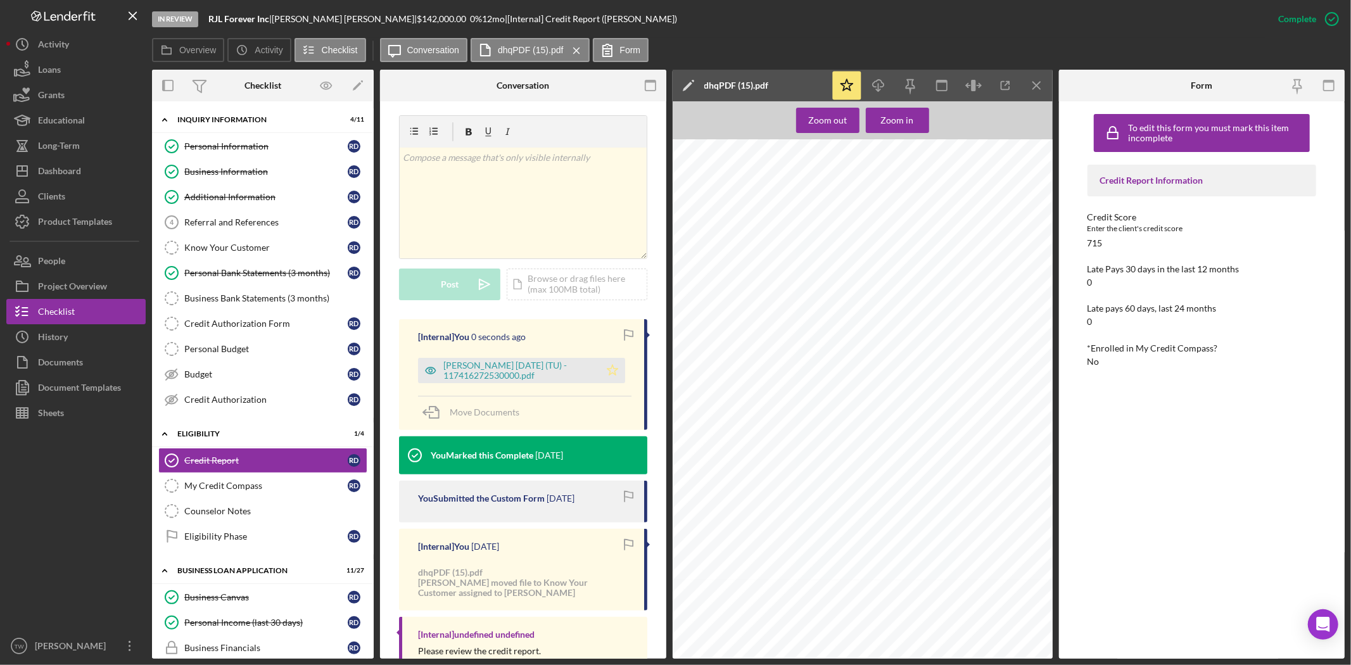
click at [607, 366] on icon "Icon/Star" at bounding box center [612, 370] width 25 height 25
click at [509, 372] on div "[PERSON_NAME] [DATE] (TU) - 117416272530000.pdf" at bounding box center [519, 371] width 150 height 20
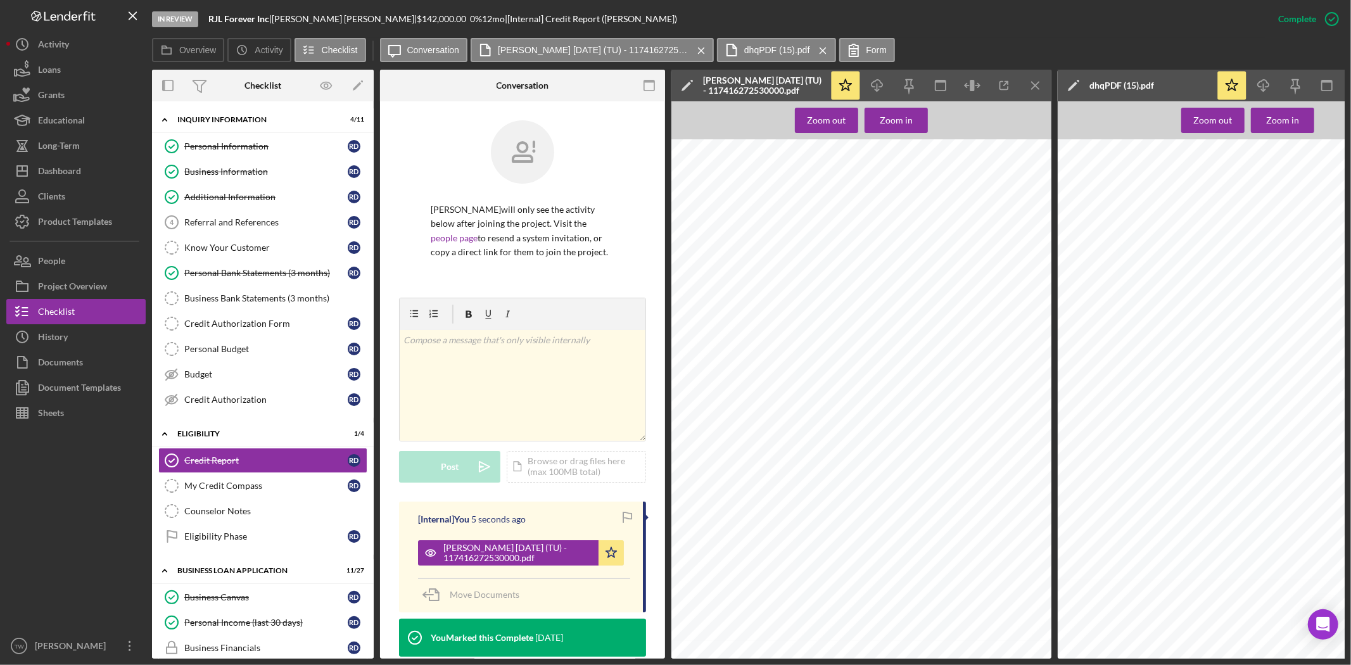
scroll to position [141, 0]
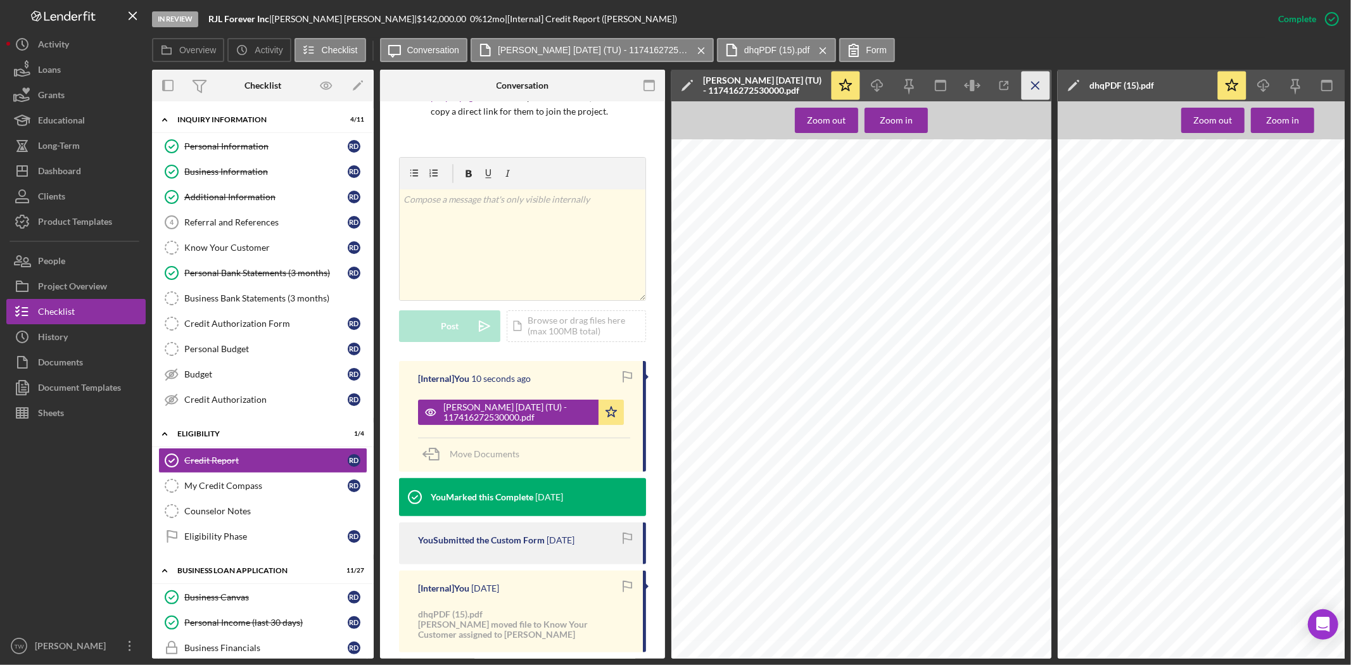
click at [1031, 83] on icon "Icon/Menu Close" at bounding box center [1036, 86] width 29 height 29
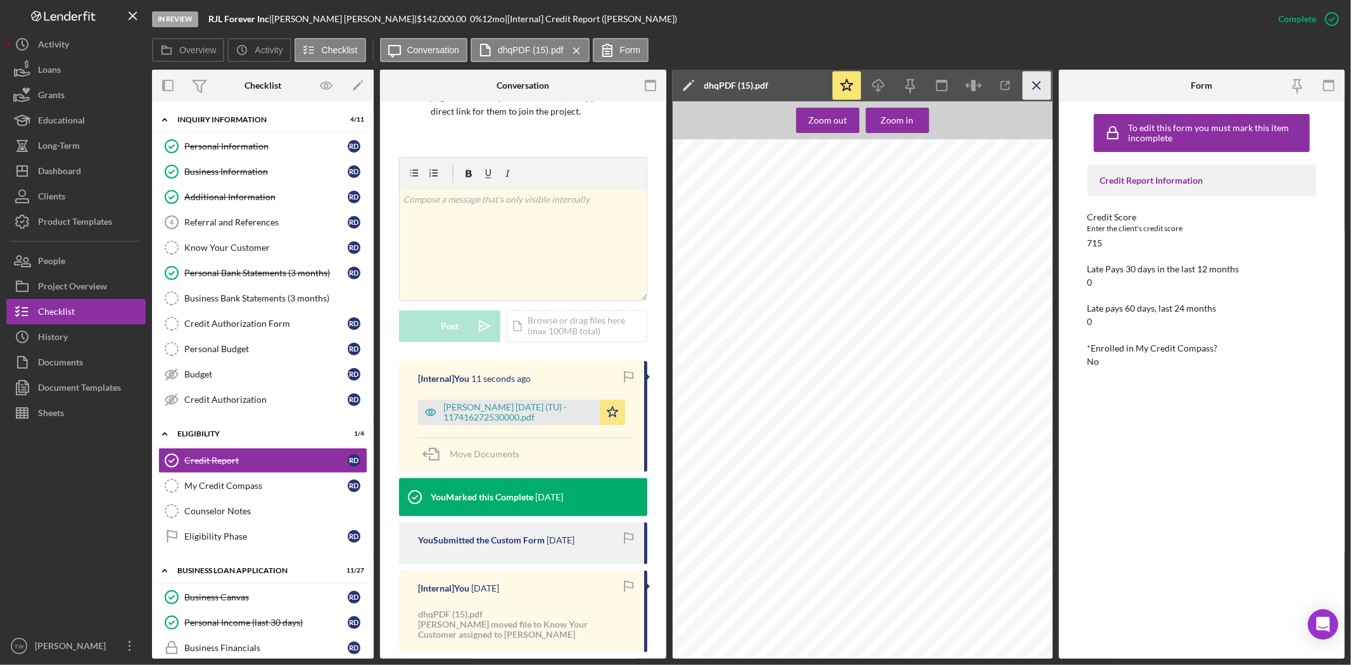
click at [1042, 89] on icon "Icon/Menu Close" at bounding box center [1037, 86] width 29 height 29
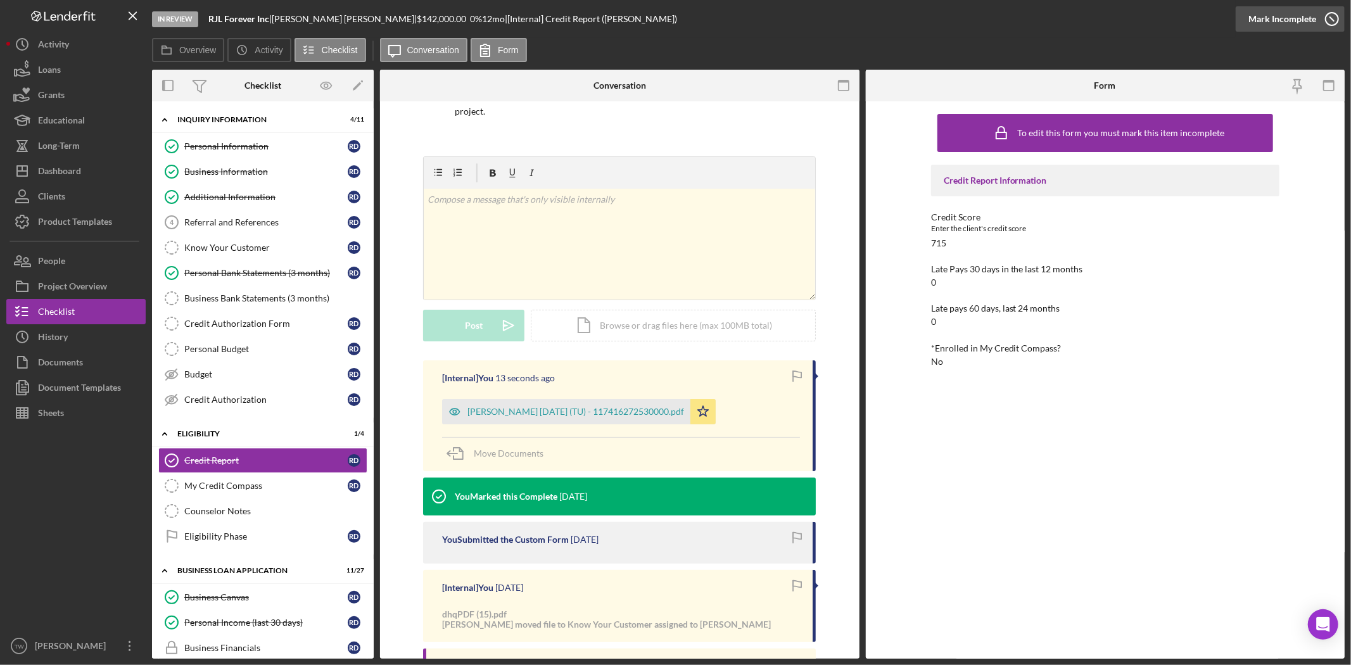
click at [1289, 17] on div "Mark Incomplete" at bounding box center [1283, 18] width 68 height 25
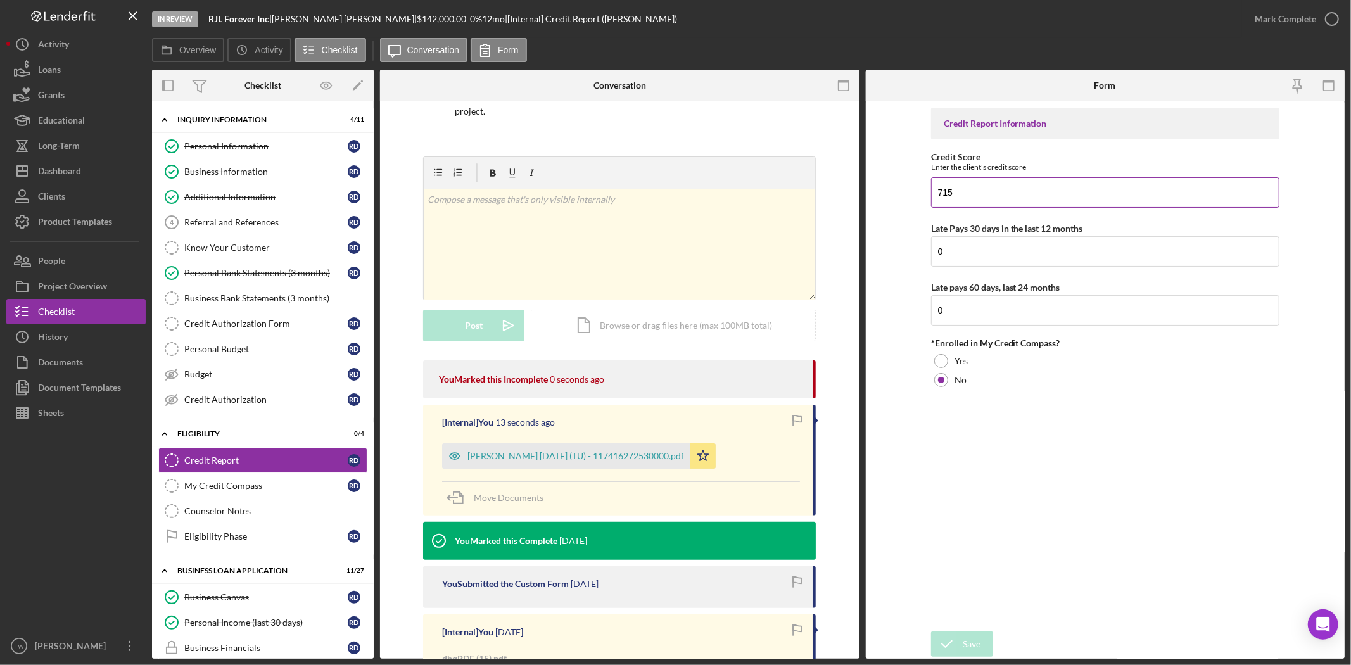
click at [1040, 188] on input "715" at bounding box center [1105, 192] width 348 height 30
type input "668"
click at [948, 649] on icon "submit" at bounding box center [947, 645] width 32 height 32
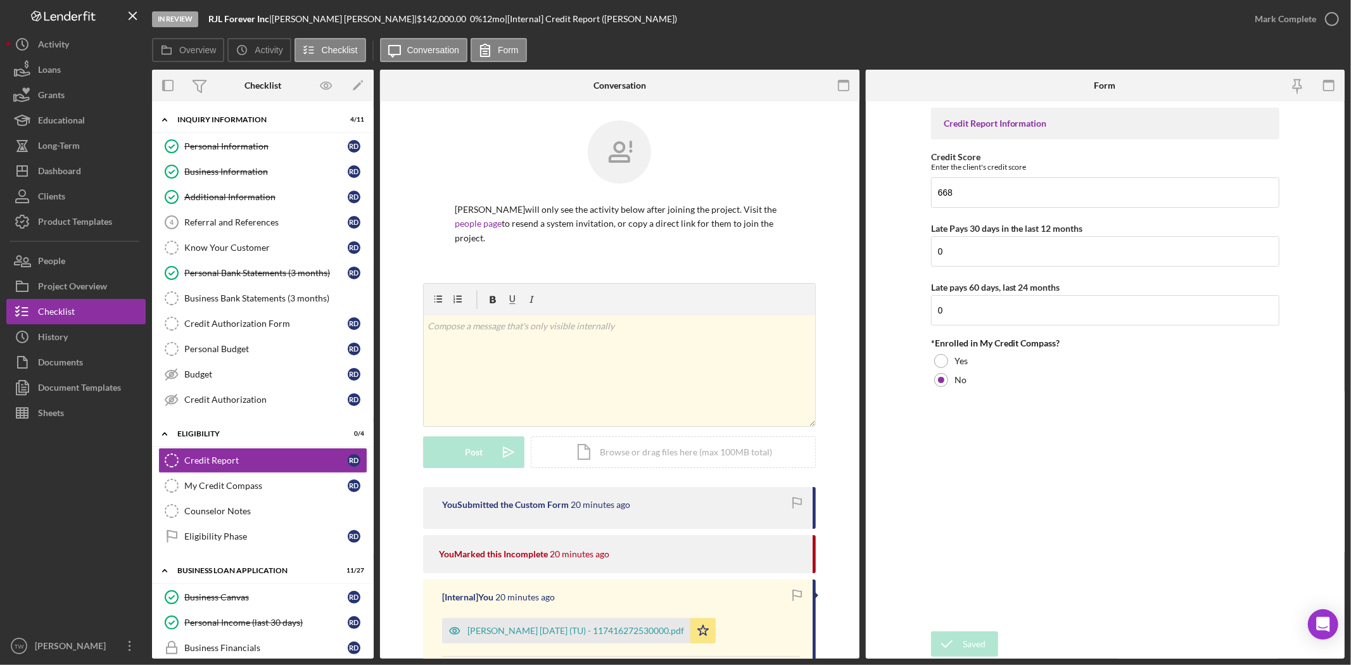
scroll to position [422, 0]
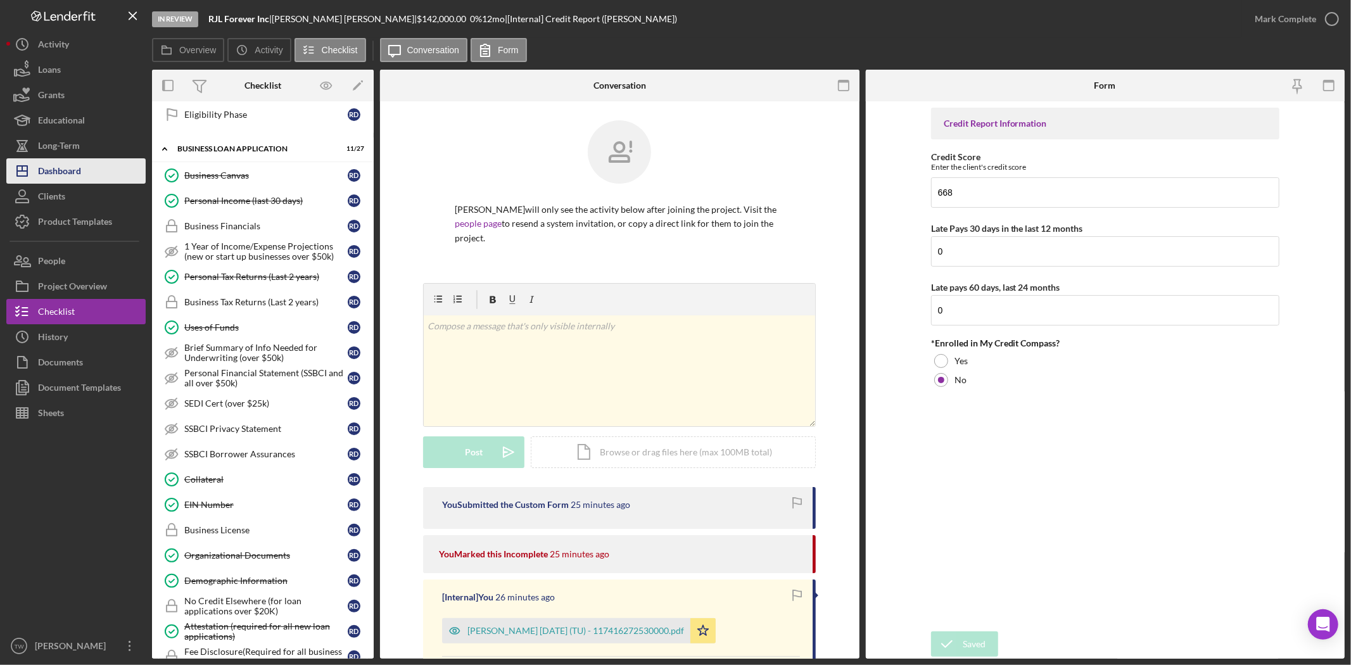
click at [84, 165] on button "Icon/Dashboard Dashboard" at bounding box center [75, 170] width 139 height 25
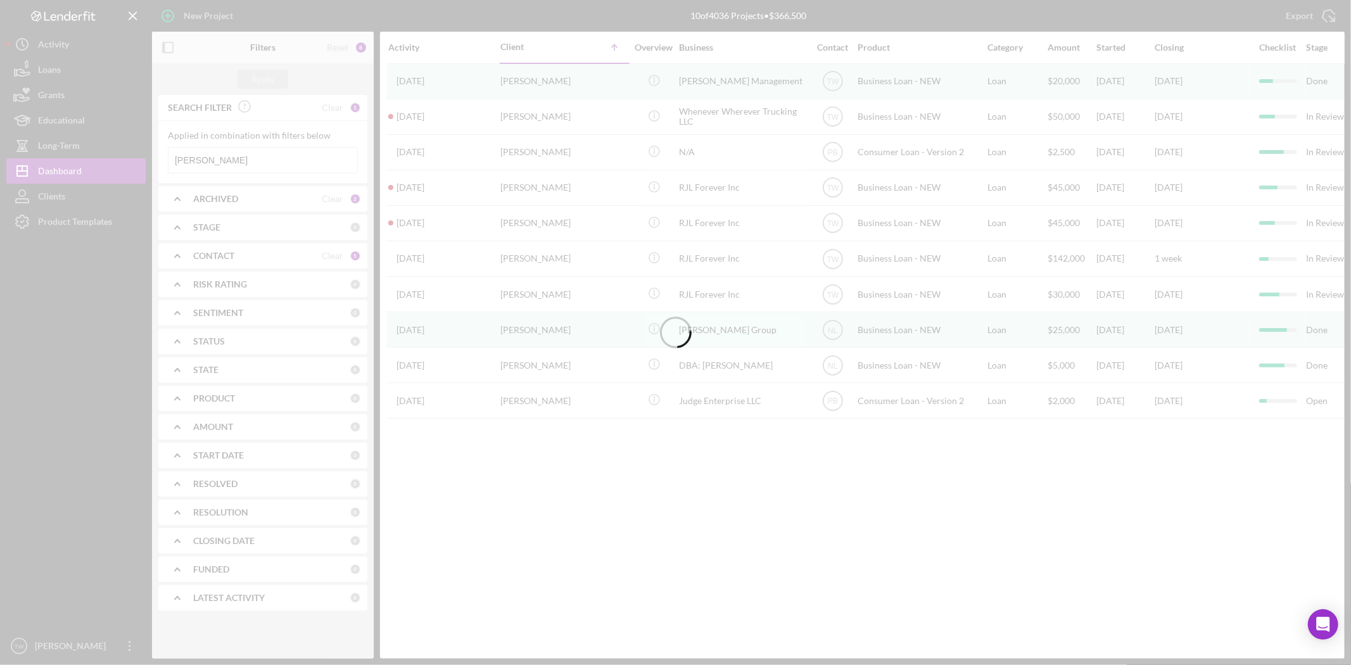
click at [239, 163] on div at bounding box center [675, 332] width 1351 height 665
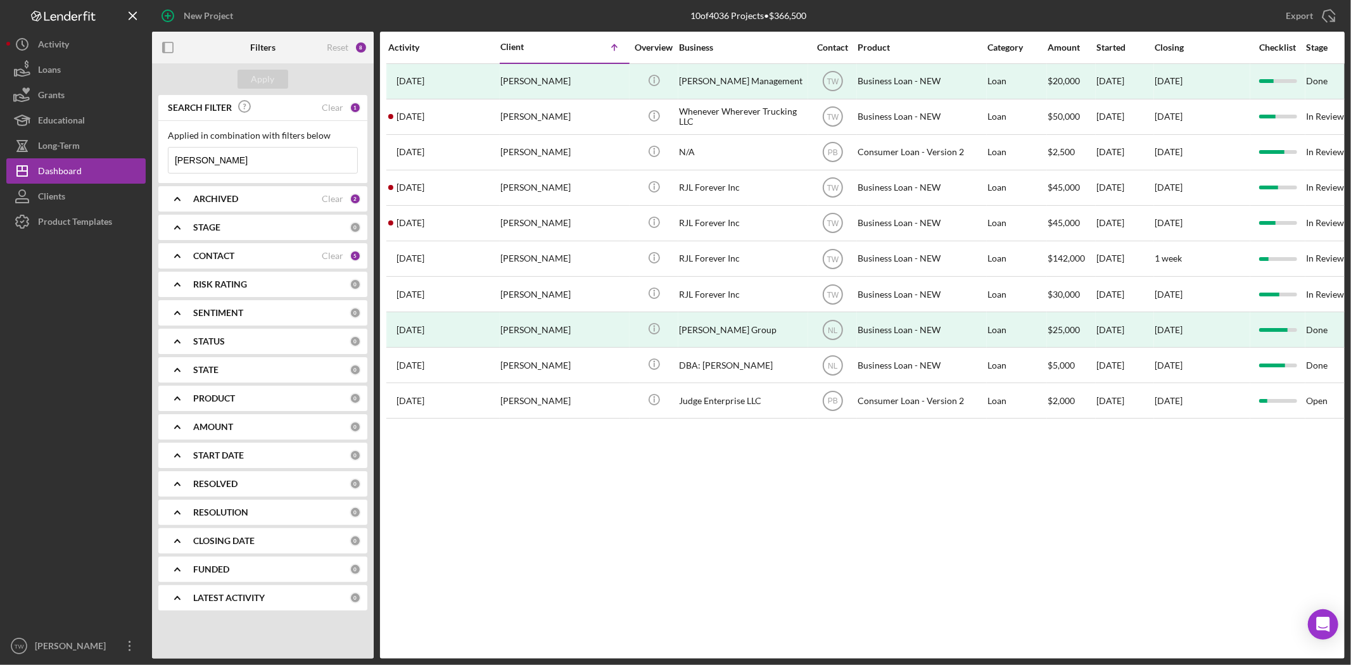
click at [239, 163] on input "[PERSON_NAME]" at bounding box center [263, 160] width 189 height 25
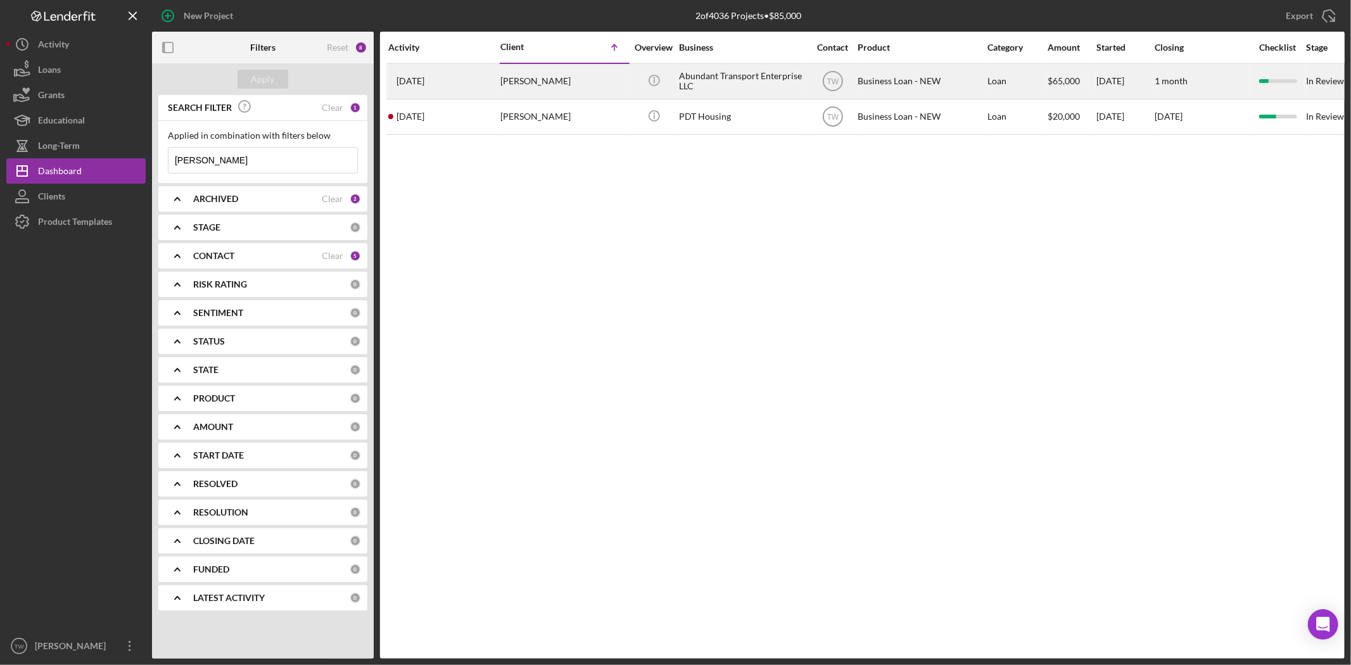
type input "[PERSON_NAME]"
click at [493, 70] on div "[DATE] [PERSON_NAME]" at bounding box center [443, 82] width 111 height 34
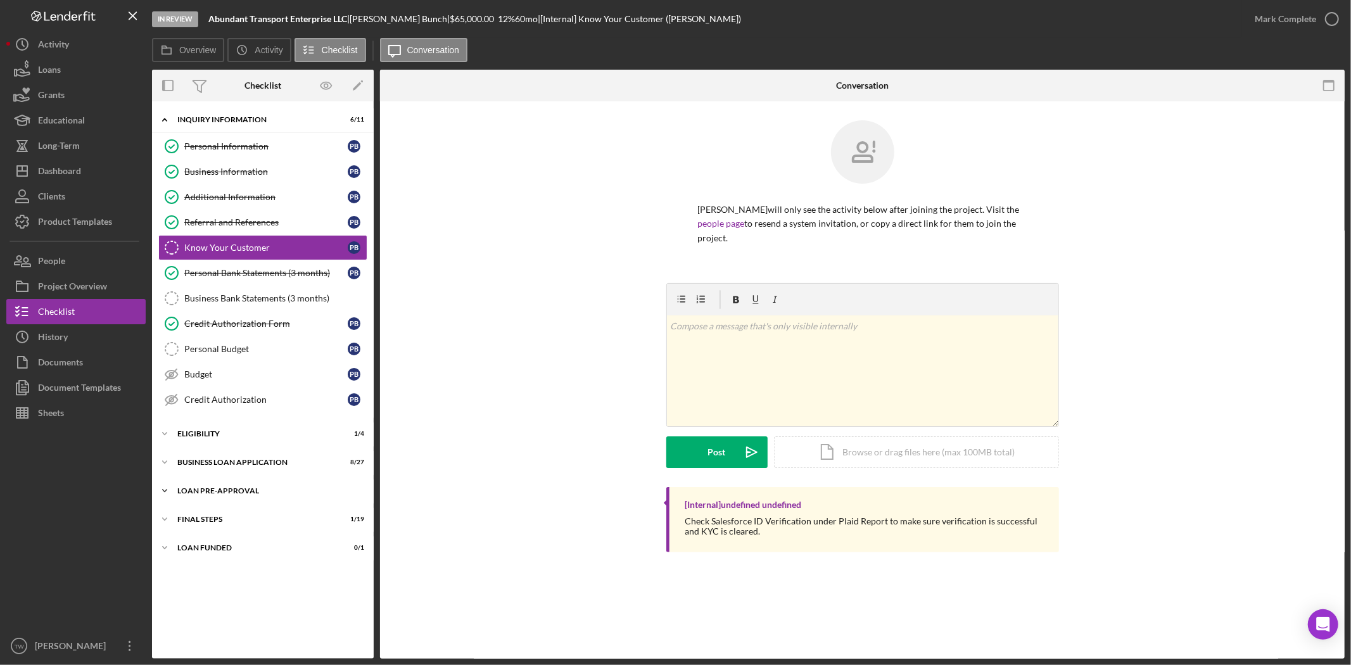
click at [236, 489] on div "LOAN PRE-APPROVAL" at bounding box center [267, 491] width 181 height 8
click at [226, 517] on div "Loan Approval" at bounding box center [275, 518] width 182 height 10
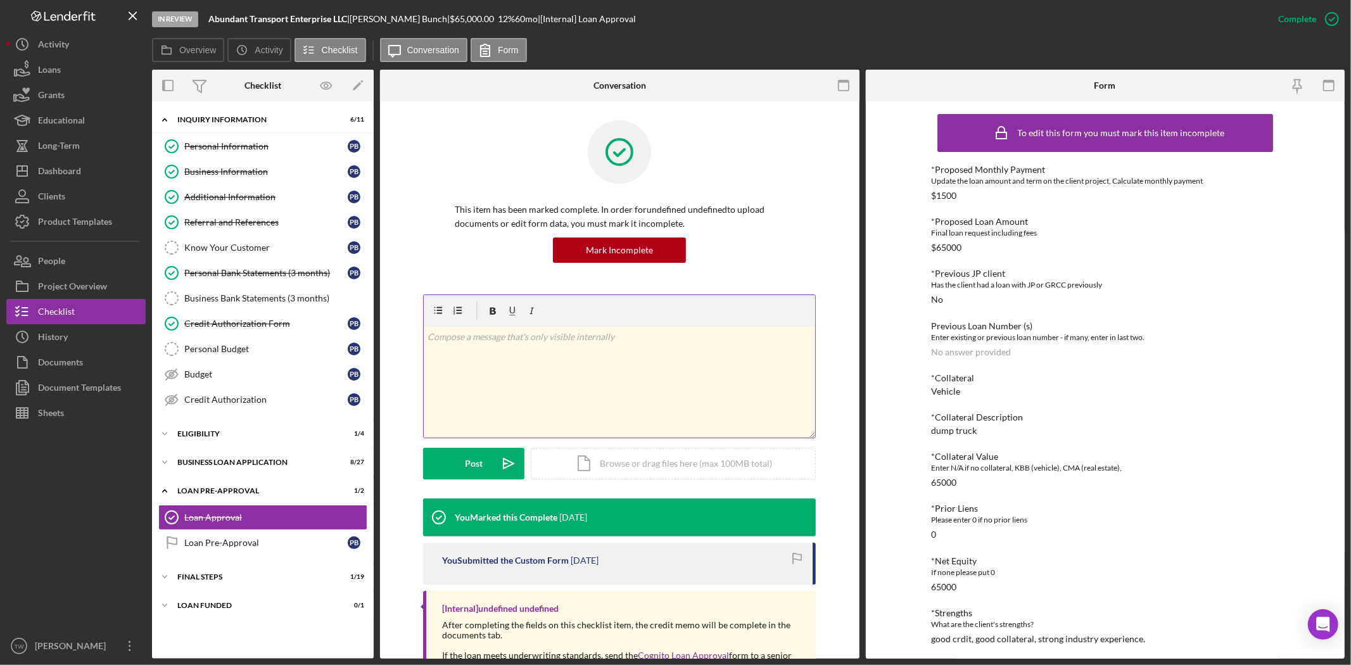
click at [661, 369] on div "v Color teal Color pink Remove color Add row above Add row below Add column bef…" at bounding box center [620, 382] width 392 height 111
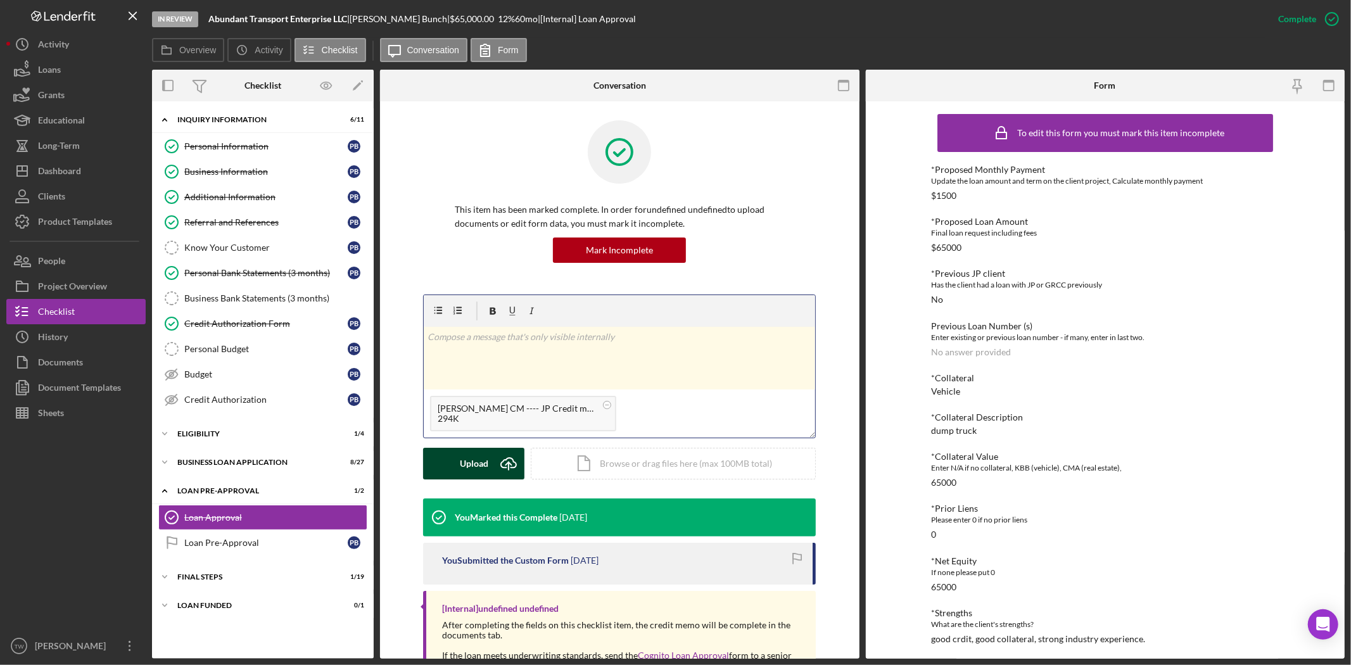
click at [449, 465] on button "Upload Icon/Upload" at bounding box center [473, 464] width 101 height 32
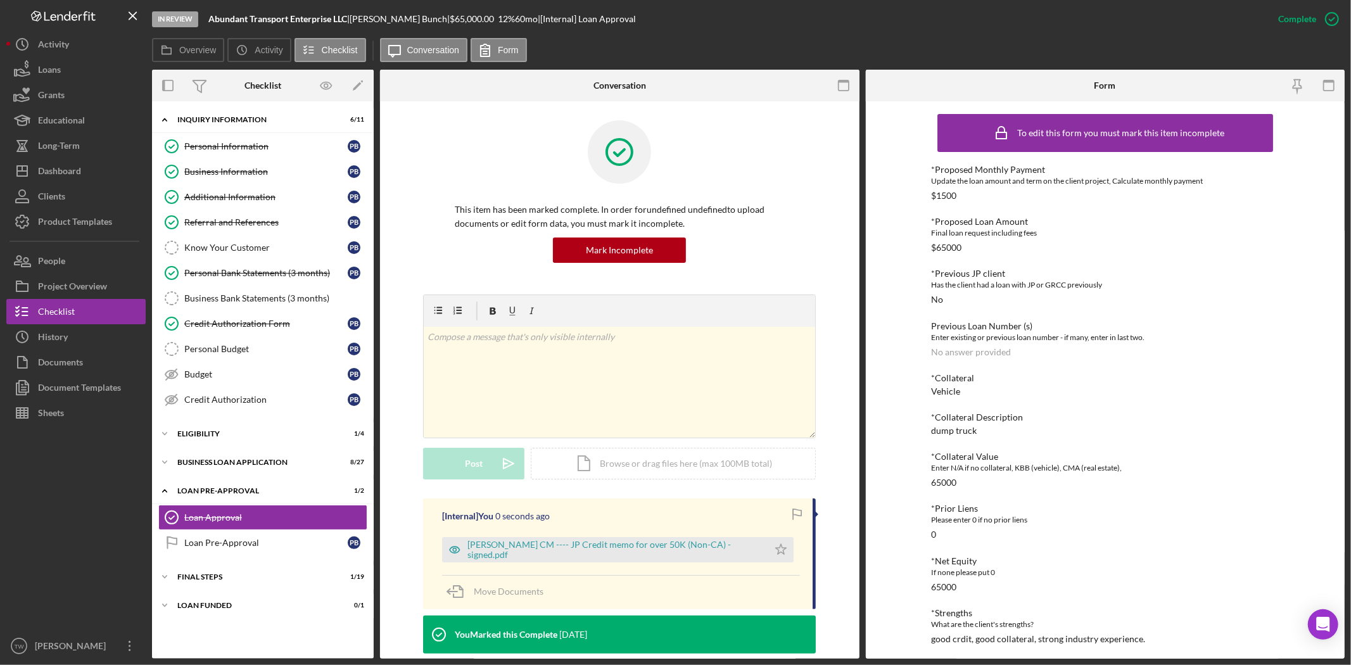
scroll to position [211, 0]
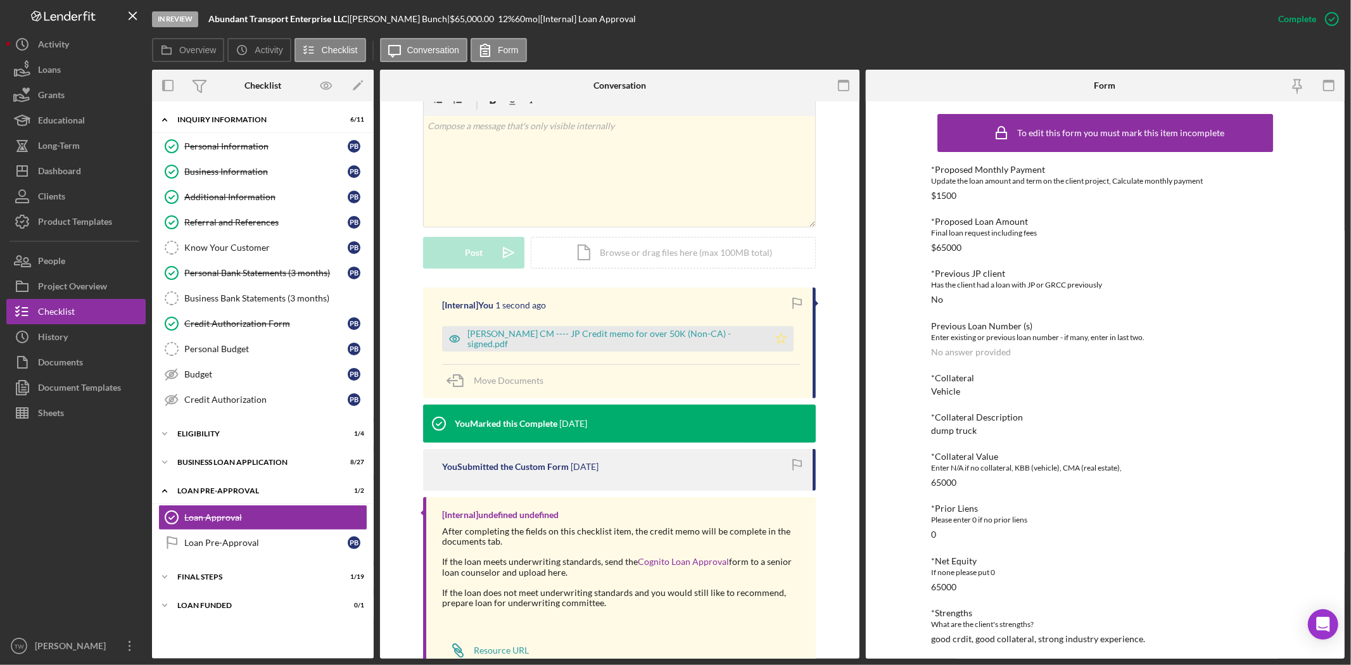
click at [769, 343] on icon "Icon/Star" at bounding box center [781, 338] width 25 height 25
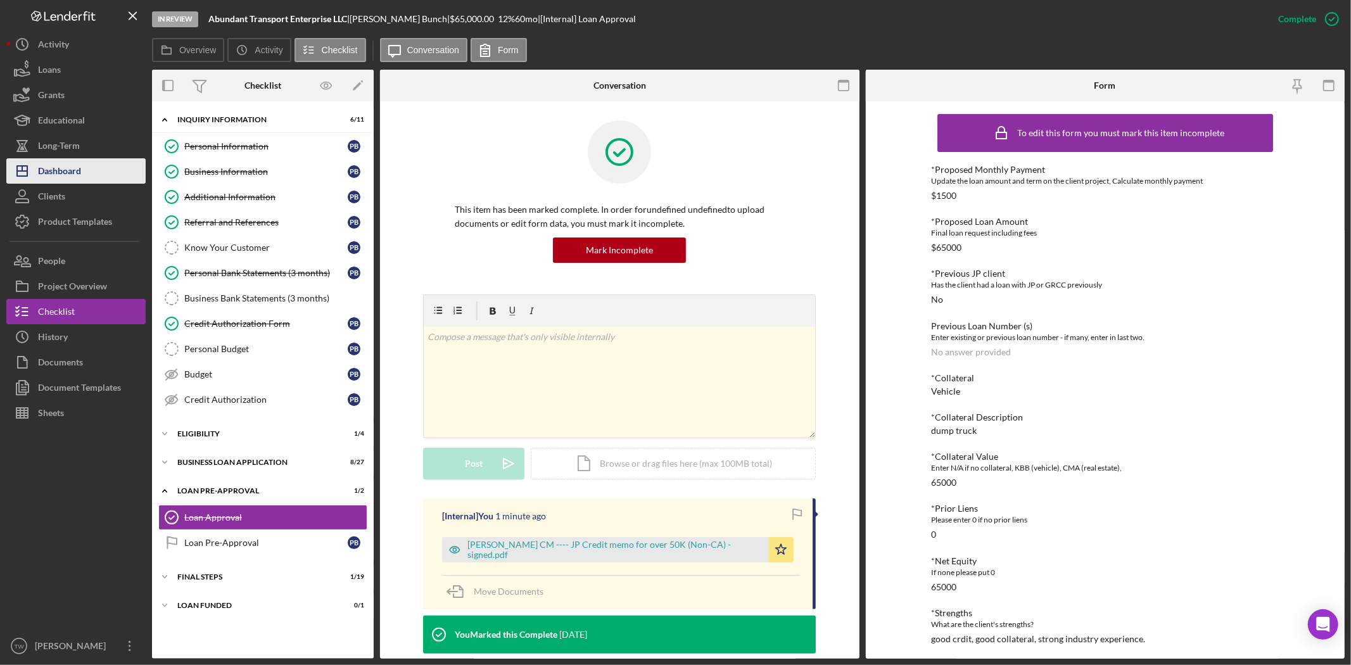
click at [87, 182] on button "Icon/Dashboard Dashboard" at bounding box center [75, 170] width 139 height 25
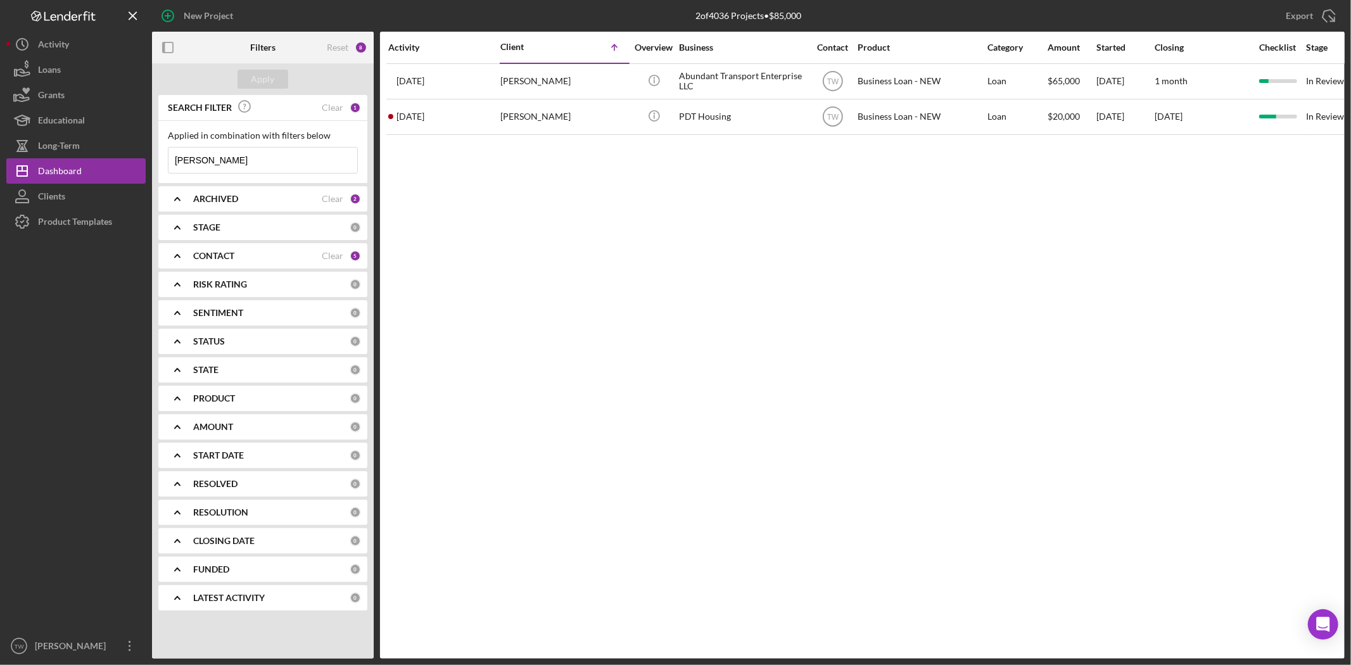
click at [284, 156] on input "[PERSON_NAME]" at bounding box center [263, 160] width 189 height 25
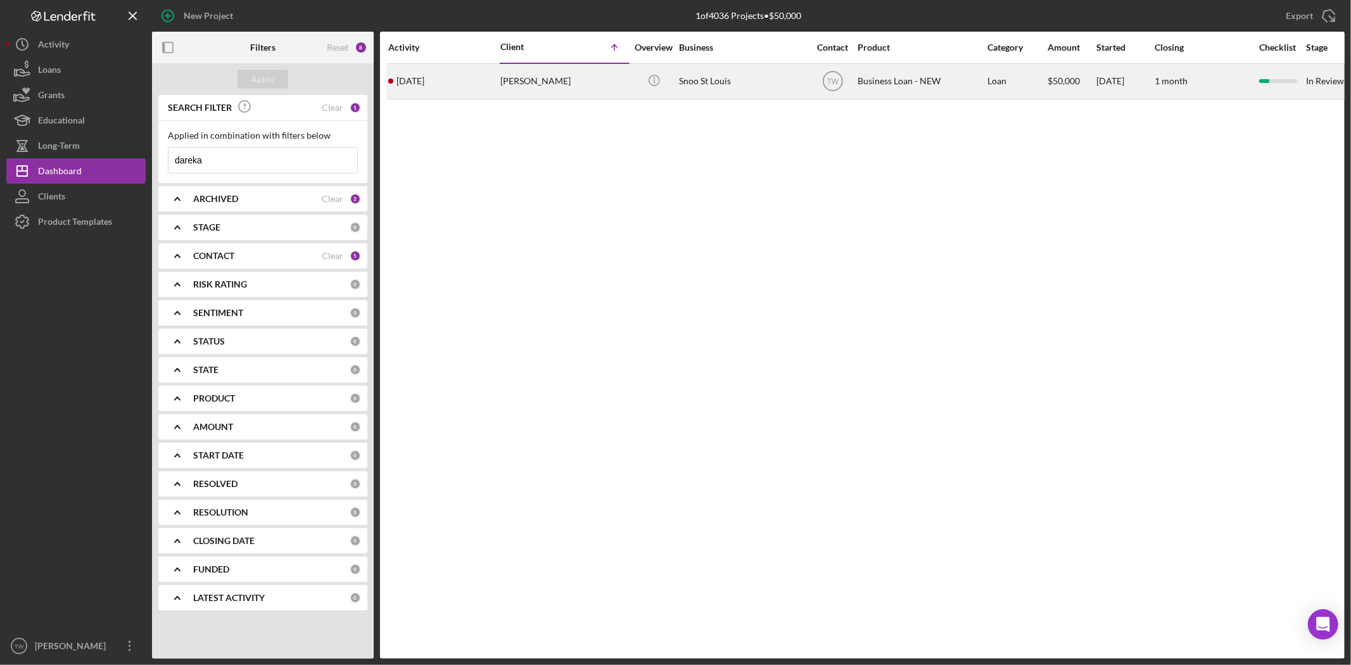
type input "dareka"
click at [568, 93] on div "[PERSON_NAME]" at bounding box center [564, 82] width 127 height 34
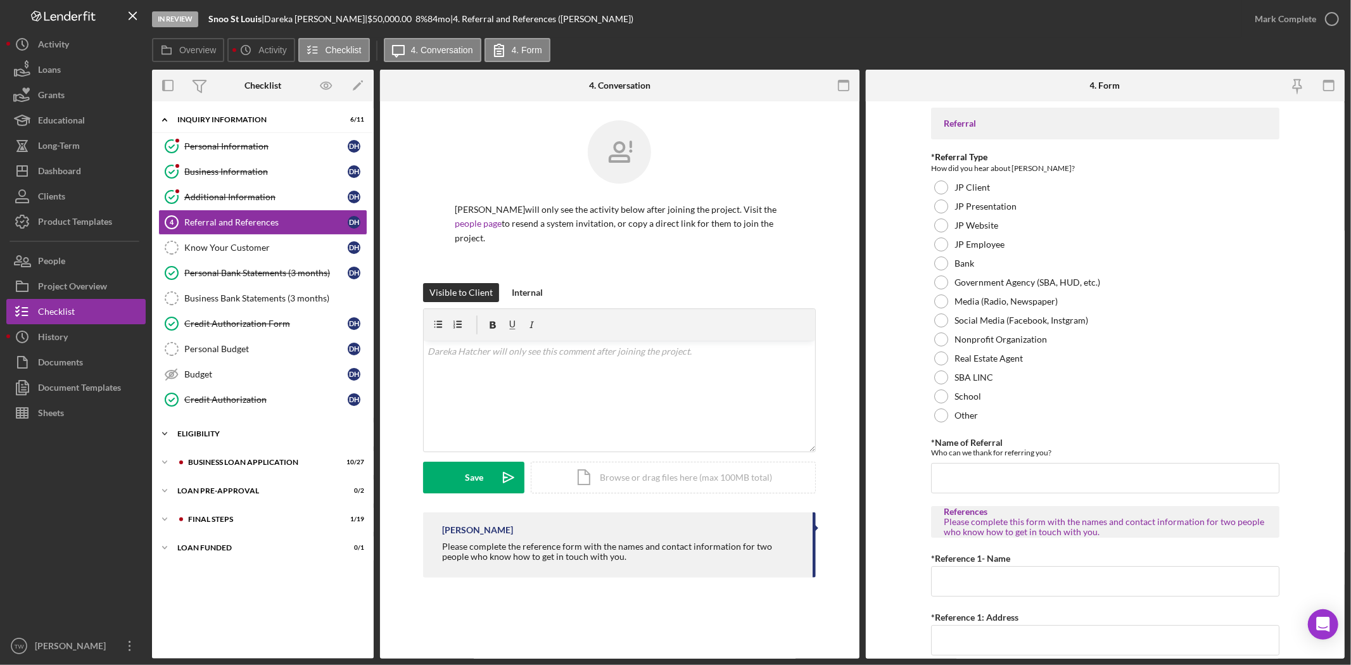
click at [279, 445] on div "Icon/Expander ELIGIBILITY 1 / 4" at bounding box center [263, 433] width 222 height 25
click at [234, 605] on div "Icon/Expander LOAN PRE-APPROVAL 0 / 2" at bounding box center [263, 599] width 222 height 25
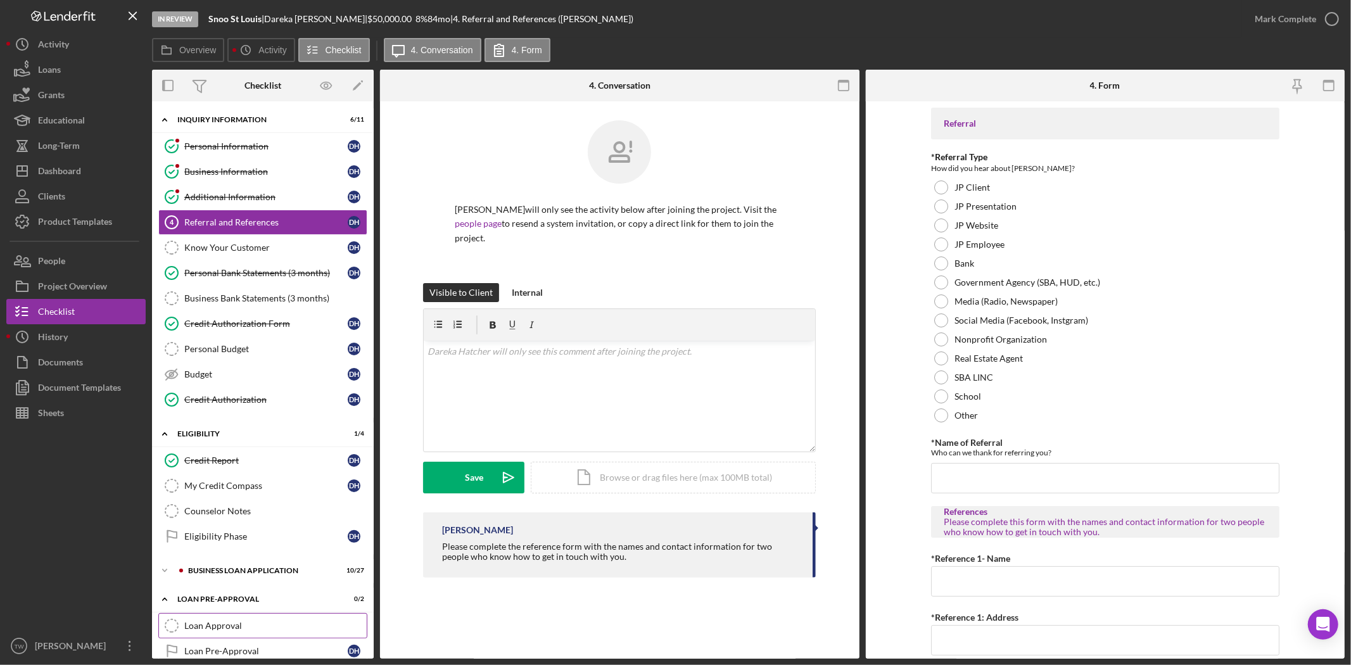
click at [237, 616] on link "Loan Approval Loan Approval" at bounding box center [262, 625] width 209 height 25
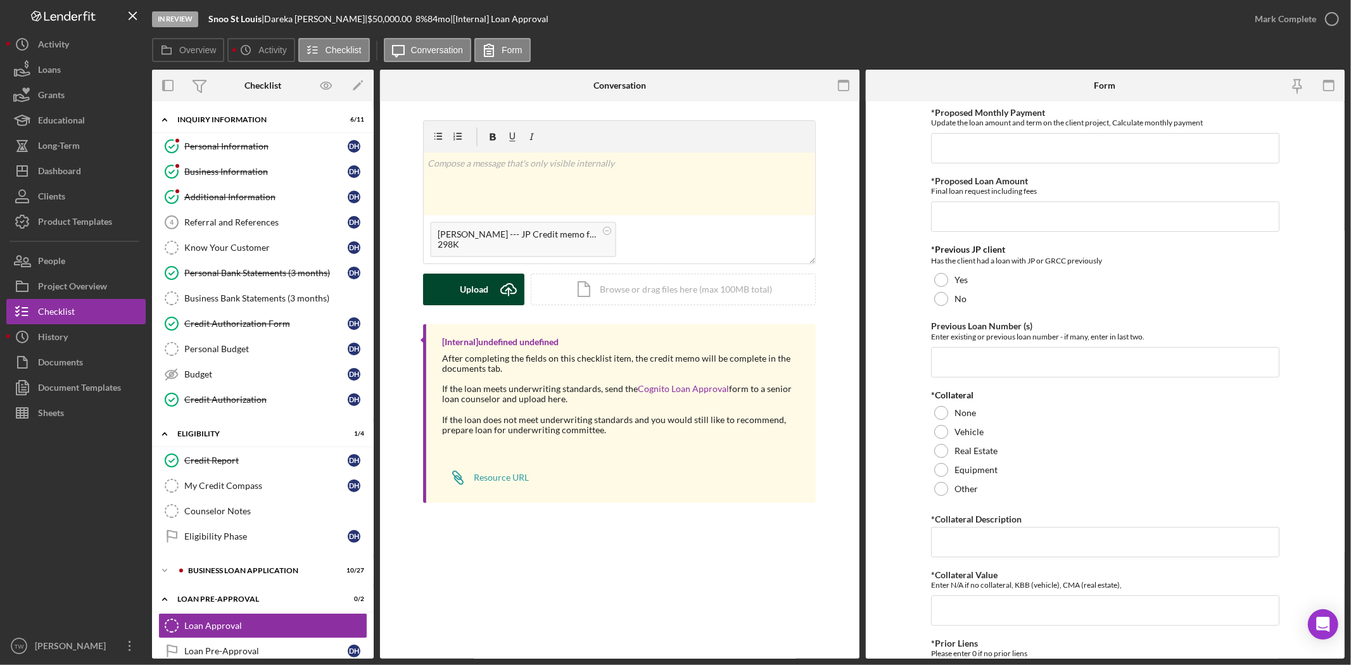
click at [483, 285] on div "Upload" at bounding box center [474, 290] width 29 height 32
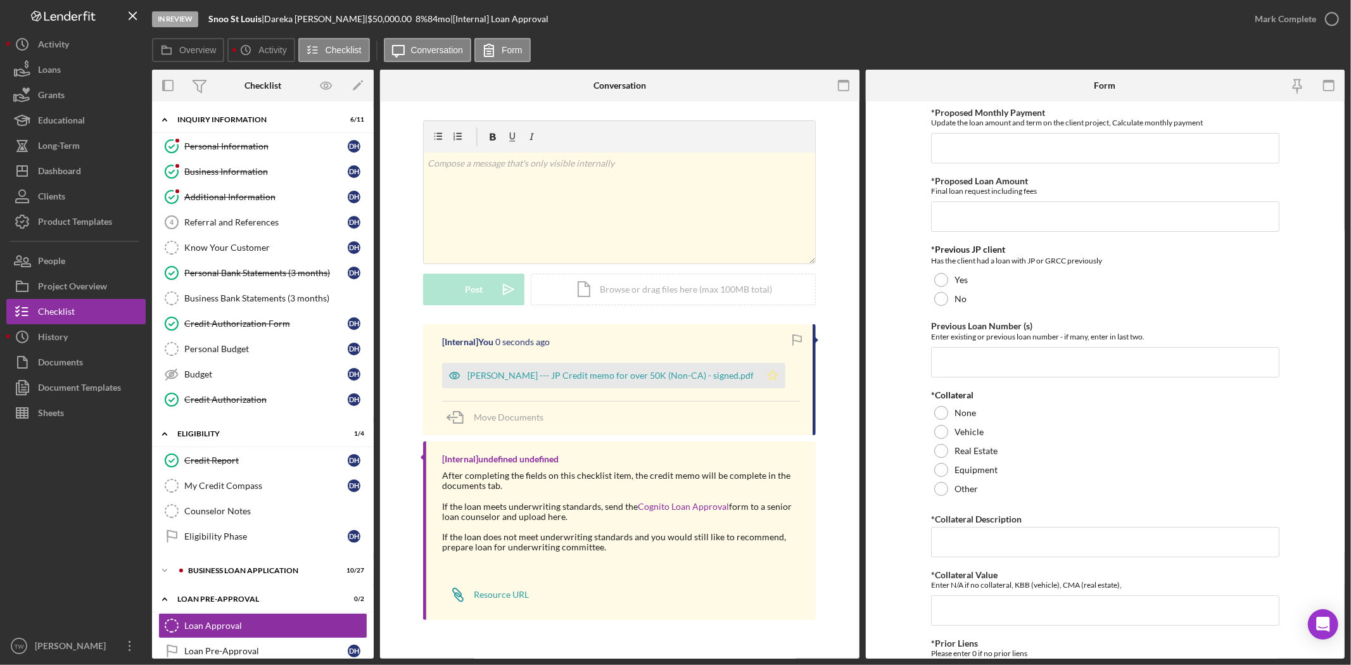
click at [760, 379] on icon "Icon/Star" at bounding box center [772, 375] width 25 height 25
click at [1296, 22] on div "Mark Complete" at bounding box center [1285, 18] width 61 height 25
